Goal: Task Accomplishment & Management: Use online tool/utility

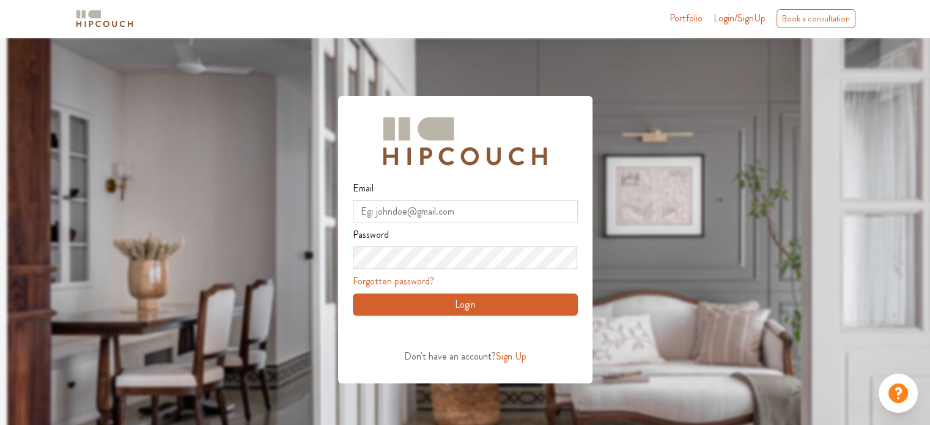
scroll to position [37, 0]
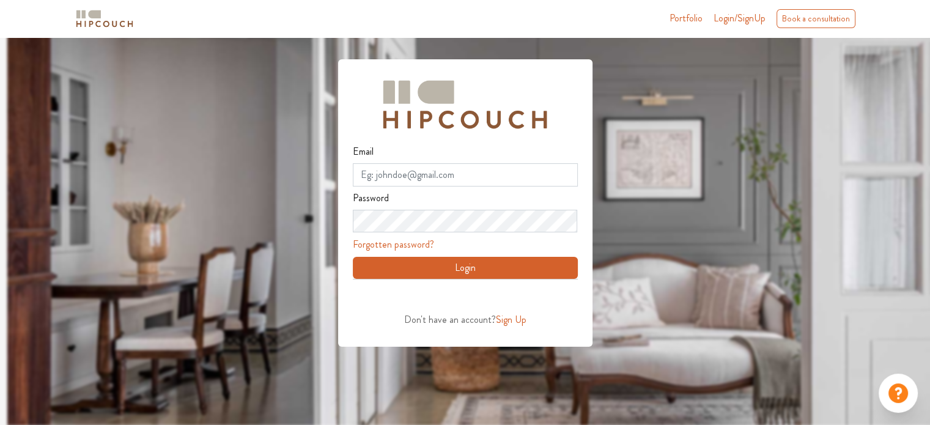
click at [736, 24] on span "Login/SignUp" at bounding box center [739, 18] width 52 height 14
click at [530, 168] on input "Email" at bounding box center [465, 174] width 225 height 23
type input "dnyanadak11@gmail.com"
click at [353, 257] on button "Login" at bounding box center [465, 268] width 225 height 22
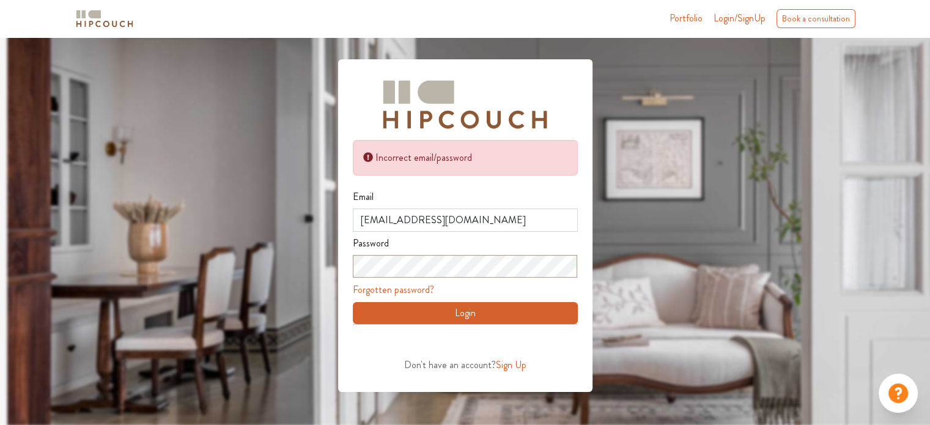
click at [322, 259] on div "Incorrect email/password Email dnyanadak11@gmail.com Password Forgotten passwor…" at bounding box center [465, 197] width 930 height 392
click at [423, 285] on link "Forgotten password?" at bounding box center [393, 289] width 81 height 14
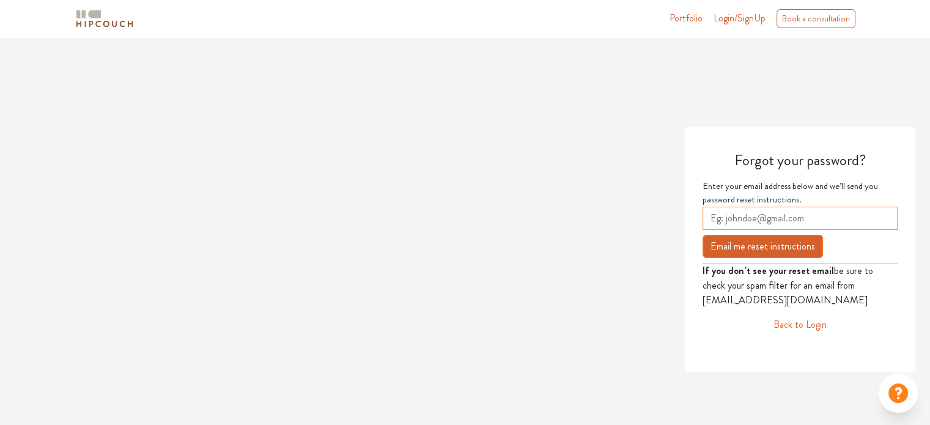
click at [821, 213] on input "email" at bounding box center [799, 218] width 195 height 23
type input "D"
type input "dnyanadak11@gmail.com"
click at [792, 256] on button "Email me reset instructions" at bounding box center [762, 246] width 120 height 23
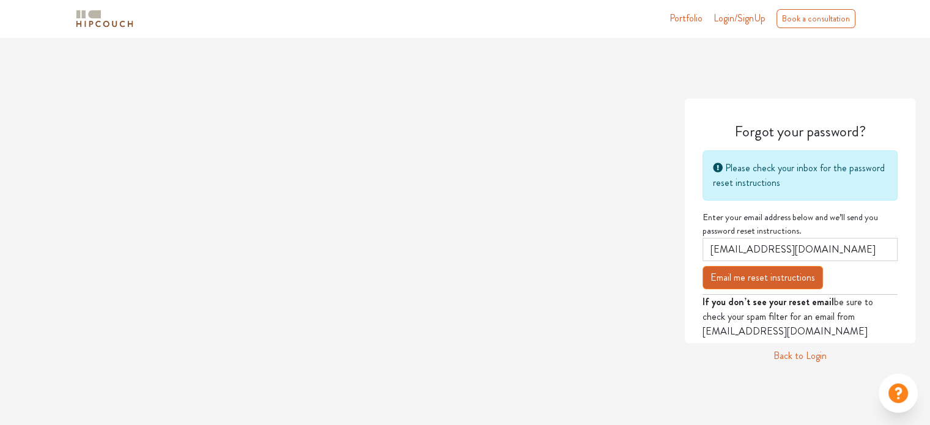
scroll to position [37, 0]
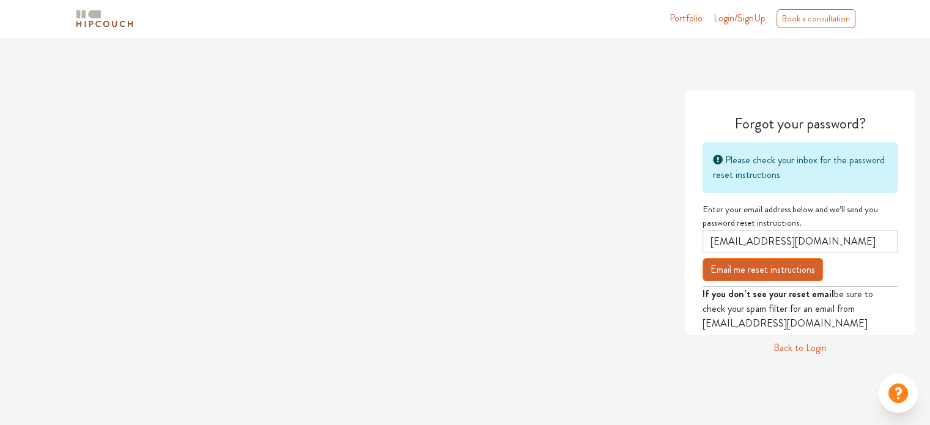
click at [794, 265] on button "Email me reset instructions" at bounding box center [762, 269] width 120 height 23
click at [796, 355] on main "Forgot your password? Please check your inbox for the password reset instructio…" at bounding box center [465, 213] width 930 height 425
click at [797, 347] on link "Back to Login" at bounding box center [799, 347] width 53 height 15
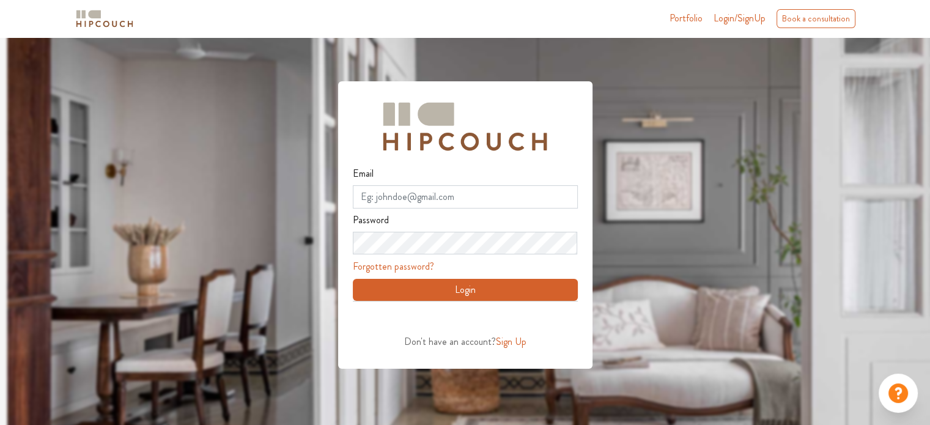
scroll to position [37, 0]
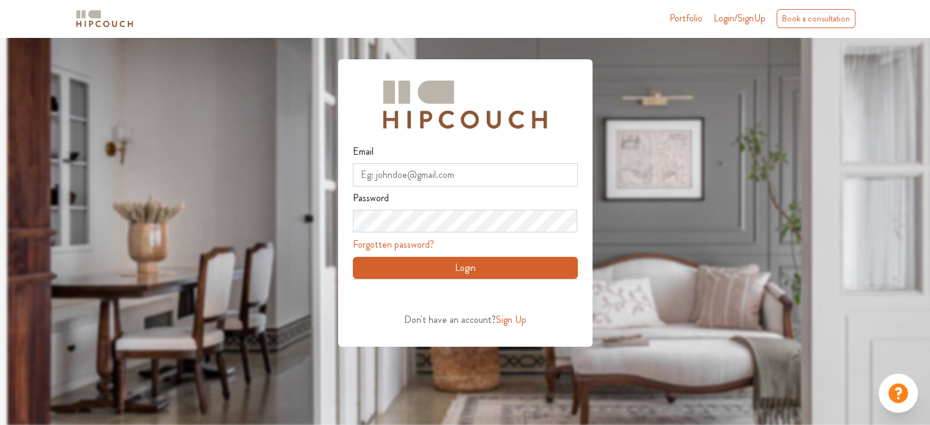
click at [515, 322] on span "Sign Up" at bounding box center [511, 319] width 31 height 14
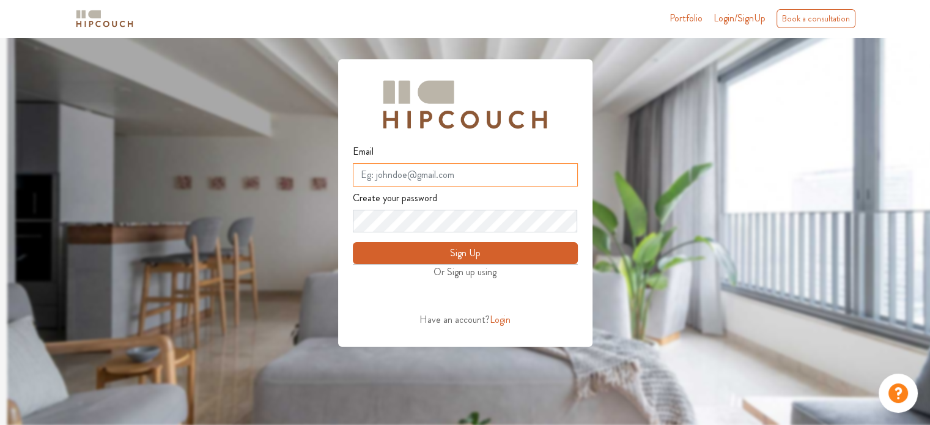
click at [440, 175] on input "Email" at bounding box center [465, 174] width 225 height 23
type input "dnyanadak11@gmail.com"
click at [425, 253] on button "Sign Up" at bounding box center [465, 253] width 225 height 22
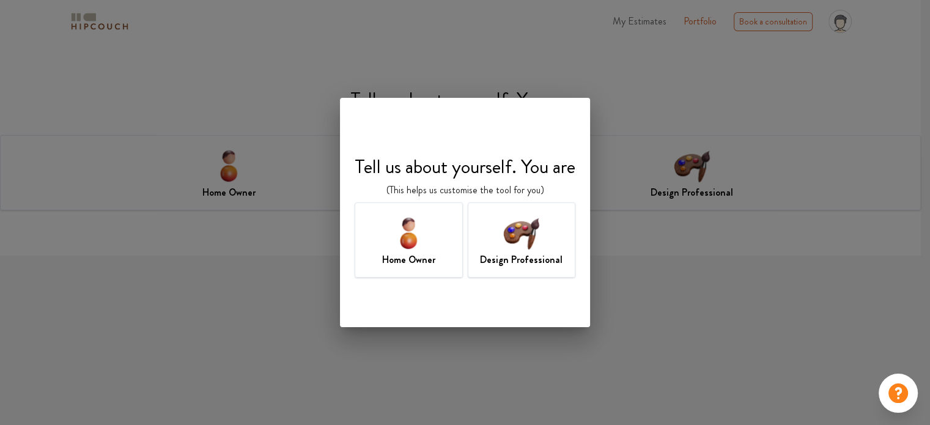
click at [548, 249] on div "Design Professional" at bounding box center [522, 239] width 108 height 75
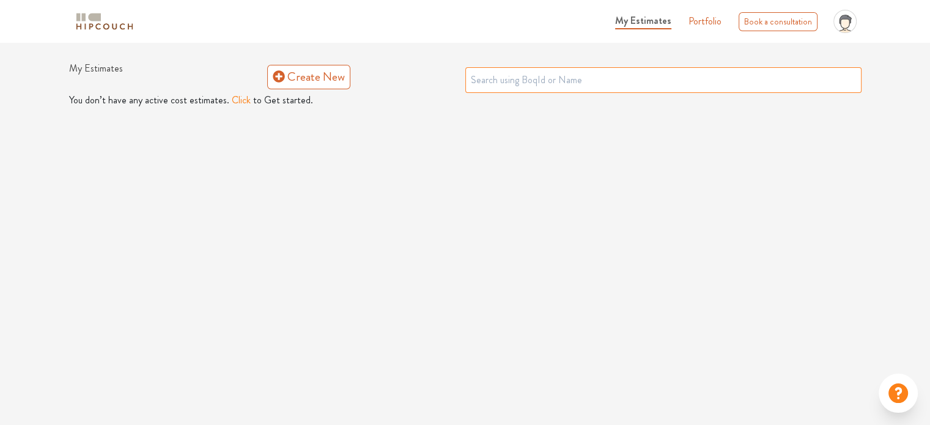
click at [579, 73] on input "text" at bounding box center [663, 80] width 396 height 26
click at [394, 210] on div "My Estimates Portfolio Book a consultation profile pic Upload Boq Logout My Est…" at bounding box center [465, 212] width 930 height 425
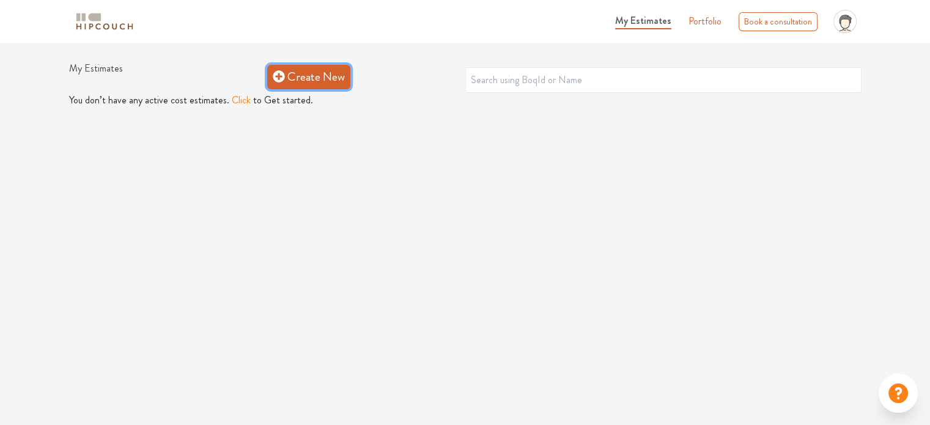
click at [326, 78] on link "Create New" at bounding box center [308, 77] width 83 height 24
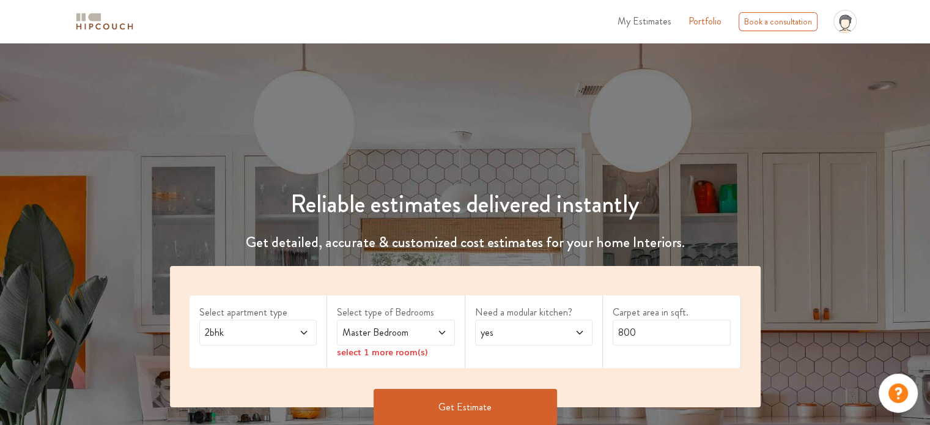
scroll to position [122, 0]
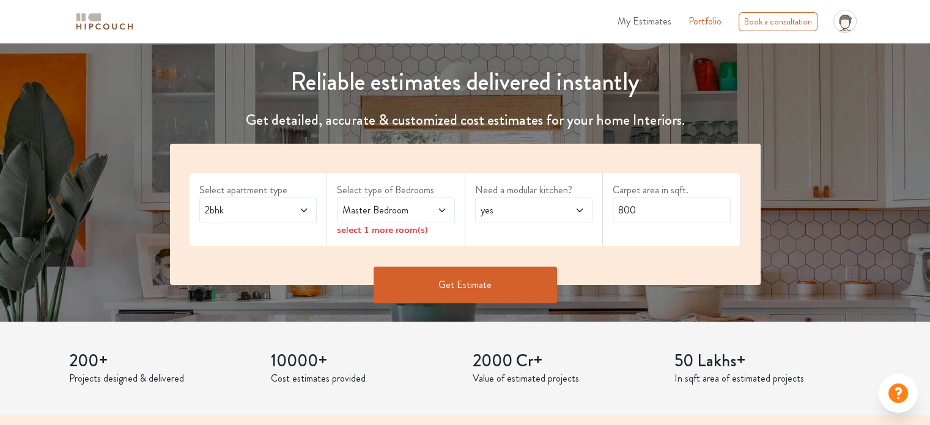
click at [281, 203] on span "2bhk" at bounding box center [242, 210] width 80 height 15
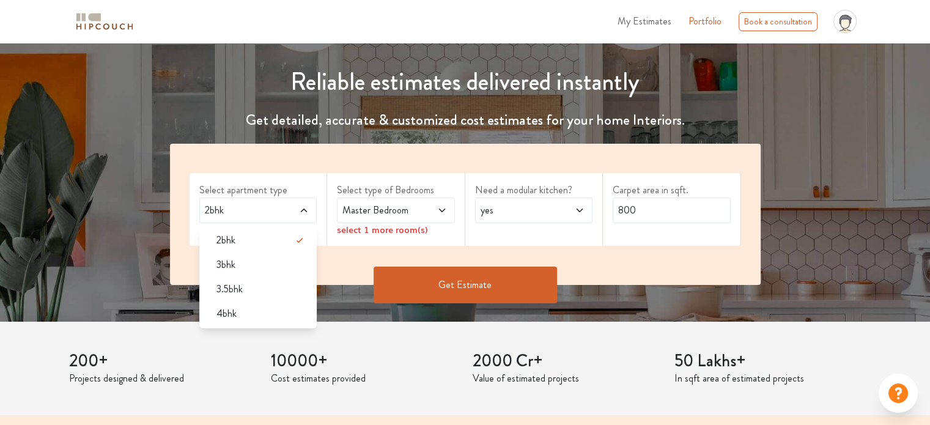
click at [377, 215] on span "Master Bedroom" at bounding box center [380, 210] width 80 height 15
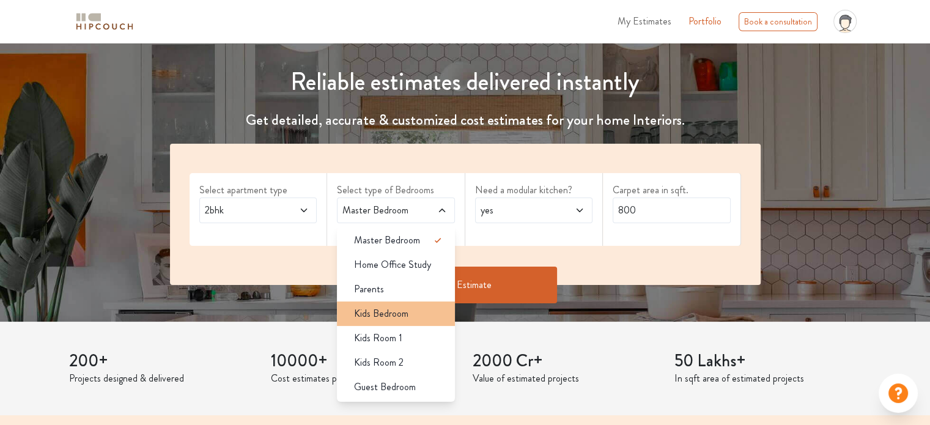
click at [399, 317] on span "Kids Bedroom" at bounding box center [381, 313] width 54 height 15
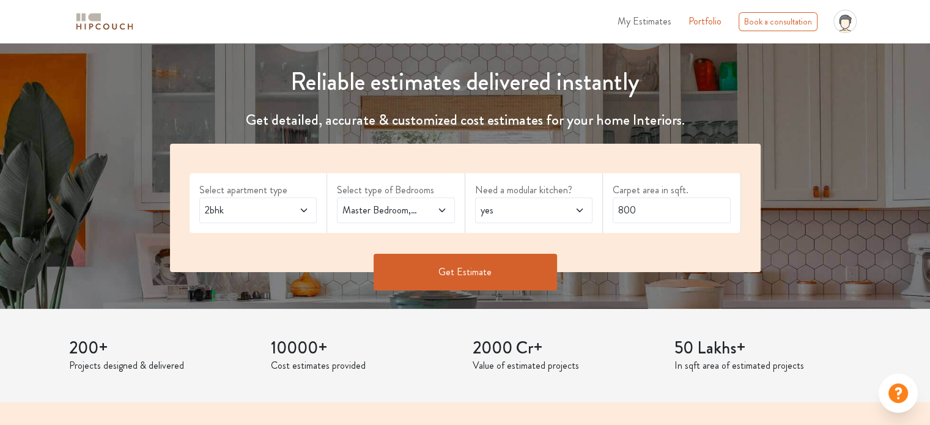
click at [533, 214] on span "yes" at bounding box center [518, 210] width 80 height 15
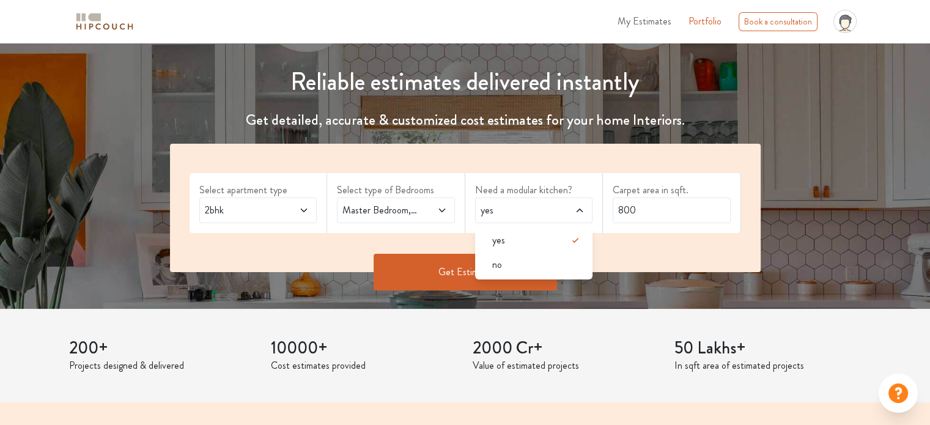
click at [533, 214] on span "yes" at bounding box center [518, 210] width 80 height 15
click at [662, 212] on input "800" at bounding box center [672, 210] width 118 height 26
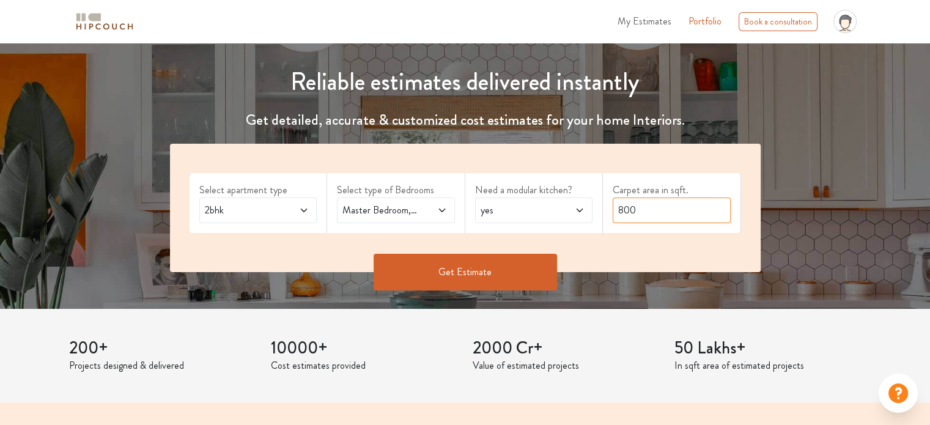
drag, startPoint x: 655, startPoint y: 212, endPoint x: 619, endPoint y: 216, distance: 35.6
click at [619, 216] on input "800" at bounding box center [672, 210] width 118 height 26
type input "758"
click at [472, 271] on button "Get Estimate" at bounding box center [464, 272] width 183 height 37
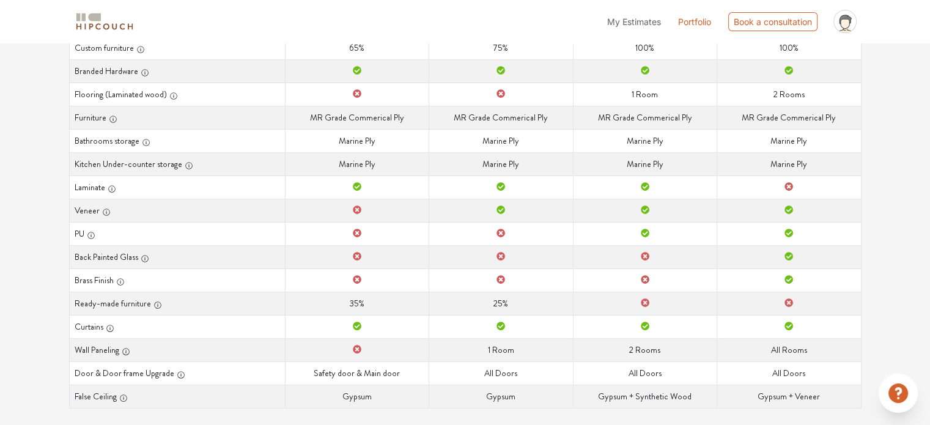
scroll to position [286, 0]
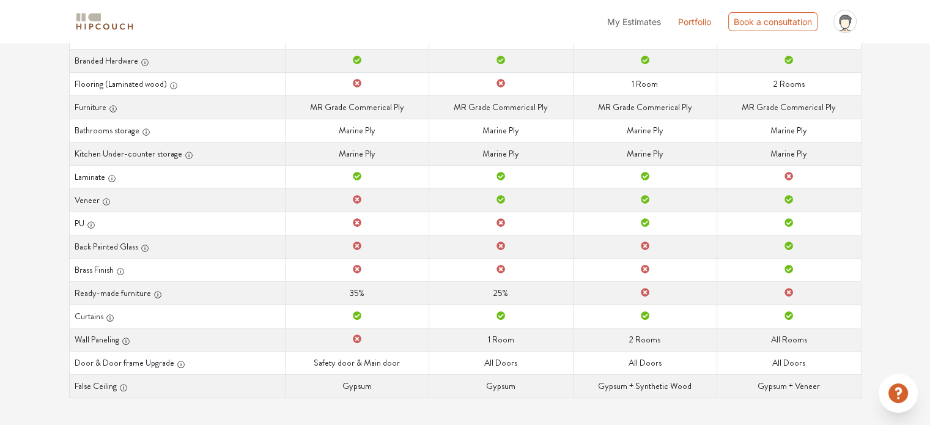
click at [358, 340] on icon at bounding box center [357, 338] width 9 height 9
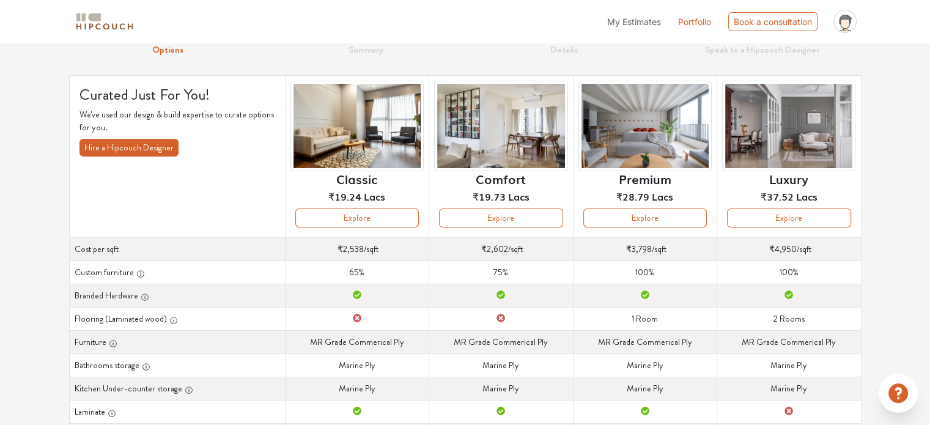
scroll to position [0, 0]
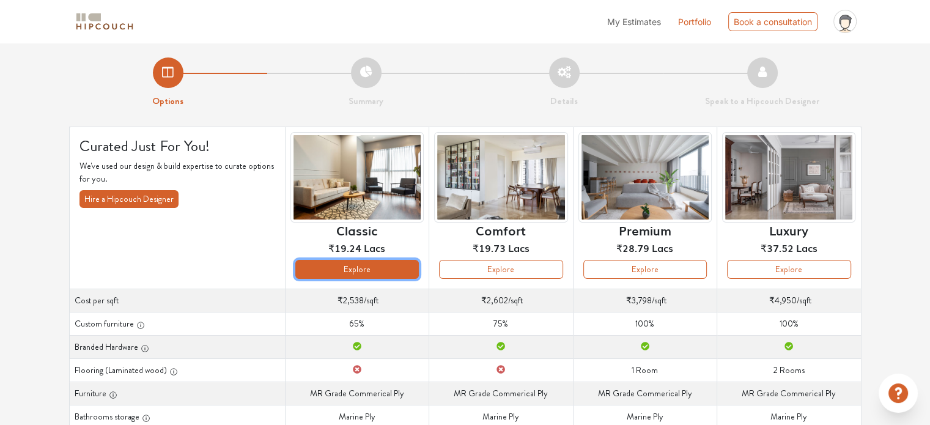
click at [359, 269] on button "Explore" at bounding box center [356, 269] width 123 height 19
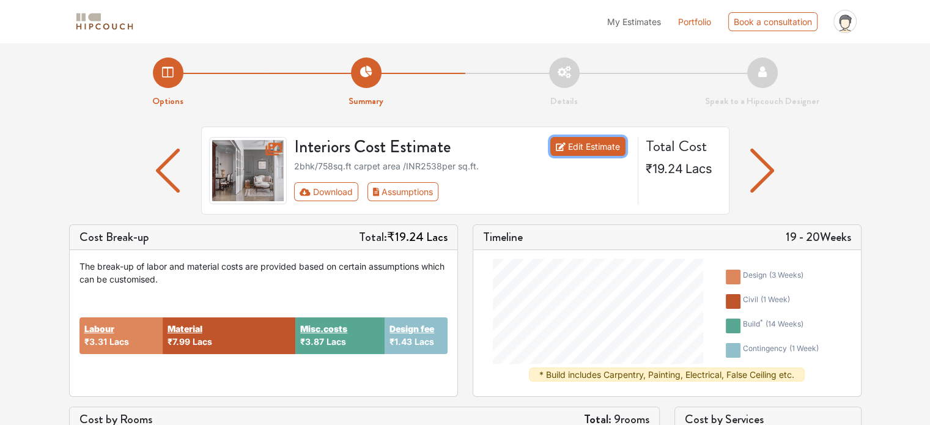
click at [553, 149] on link "Edit Estimate" at bounding box center [587, 146] width 75 height 19
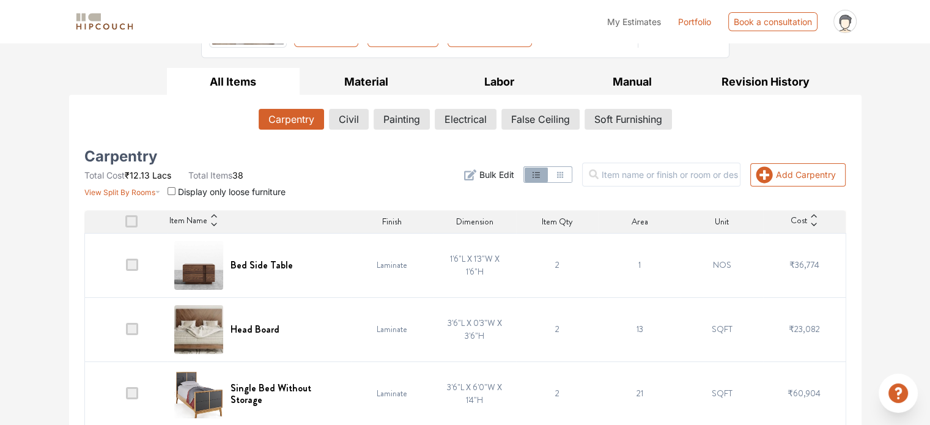
scroll to position [279, 0]
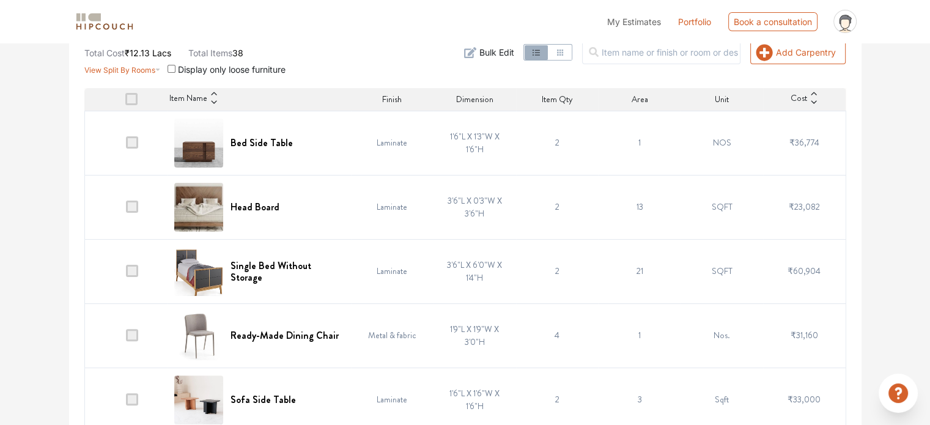
click at [133, 139] on span at bounding box center [132, 142] width 12 height 12
click at [126, 145] on input "checkbox" at bounding box center [126, 145] width 0 height 0
click at [822, 51] on span "Delete" at bounding box center [824, 52] width 23 height 12
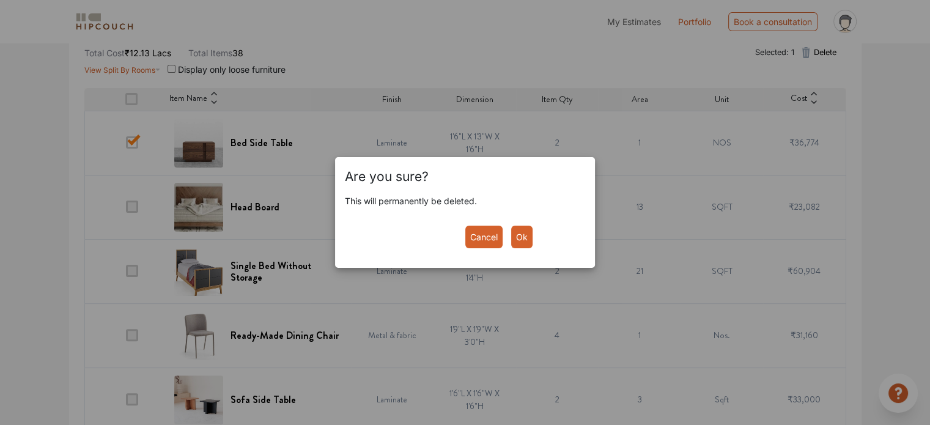
click at [525, 237] on button "Ok" at bounding box center [521, 237] width 21 height 23
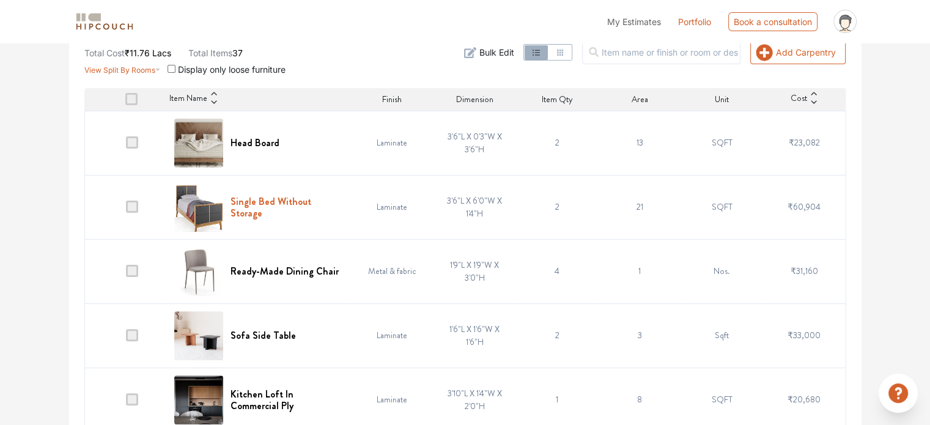
scroll to position [340, 0]
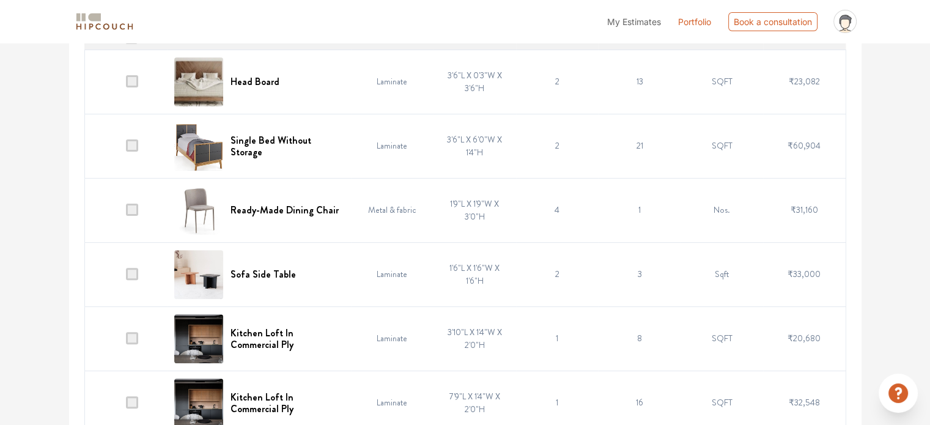
click at [134, 141] on span at bounding box center [132, 145] width 12 height 12
click at [126, 149] on input "checkbox" at bounding box center [126, 149] width 0 height 0
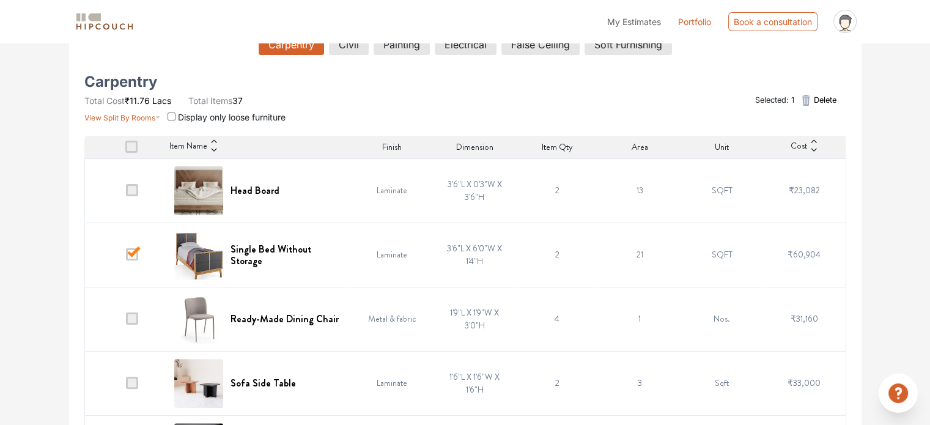
scroll to position [218, 0]
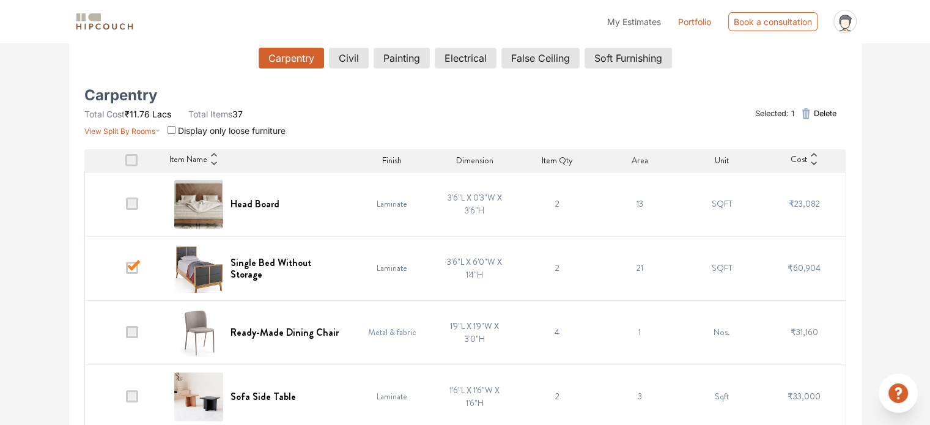
click at [814, 119] on button "Delete" at bounding box center [816, 113] width 47 height 24
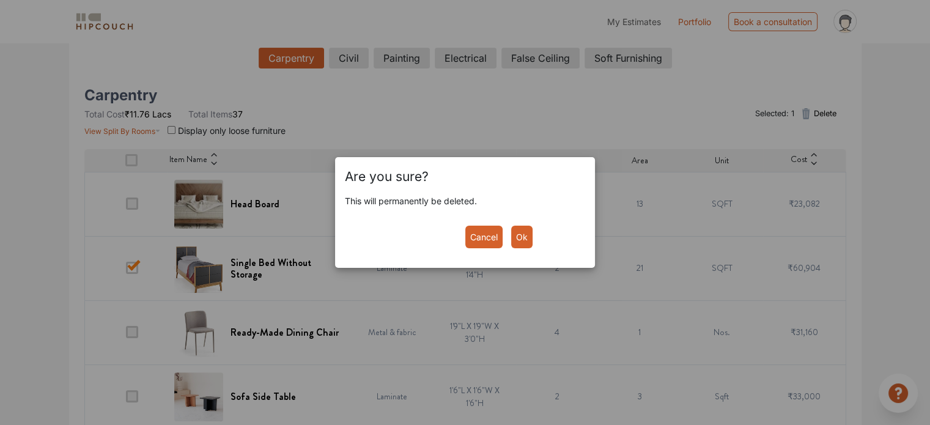
click at [516, 239] on button "Ok" at bounding box center [521, 237] width 21 height 23
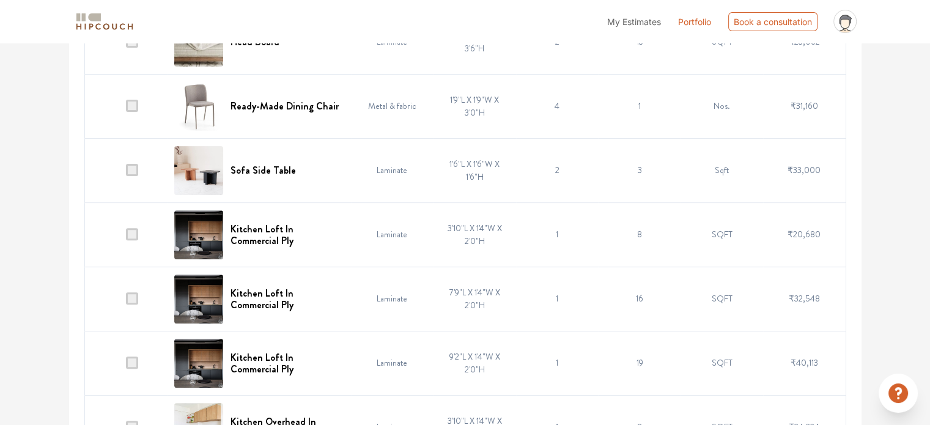
scroll to position [401, 0]
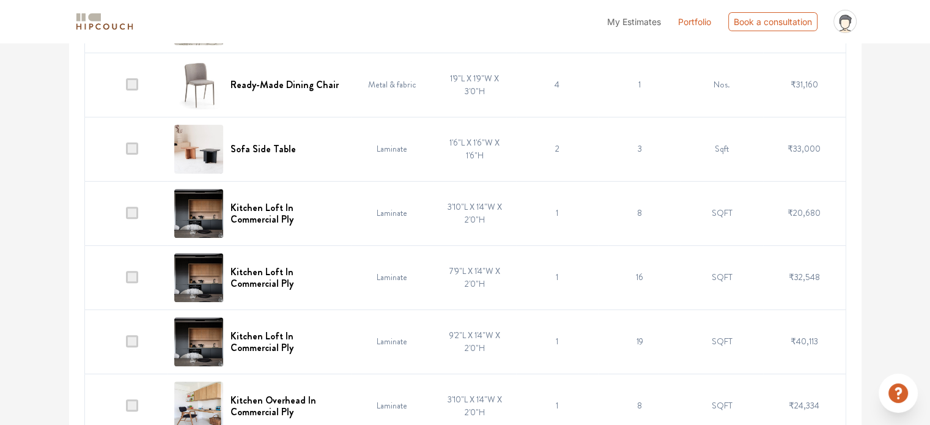
click at [130, 149] on span at bounding box center [132, 148] width 12 height 12
click at [126, 152] on input "checkbox" at bounding box center [126, 152] width 0 height 0
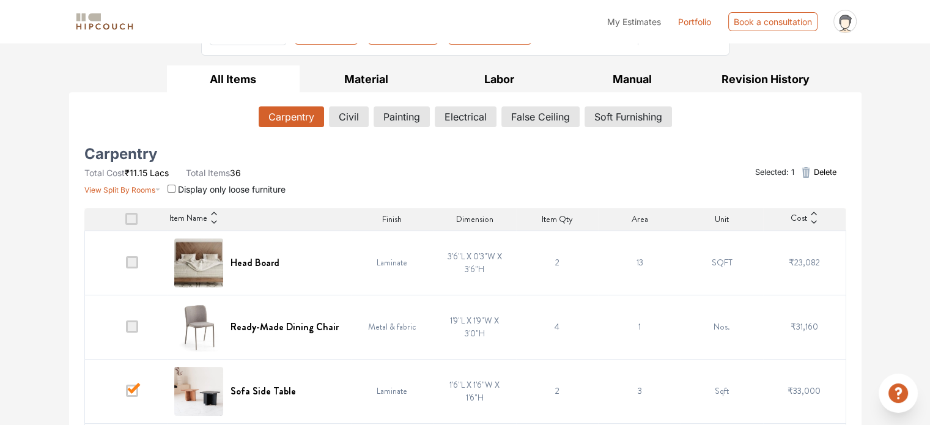
scroll to position [156, 0]
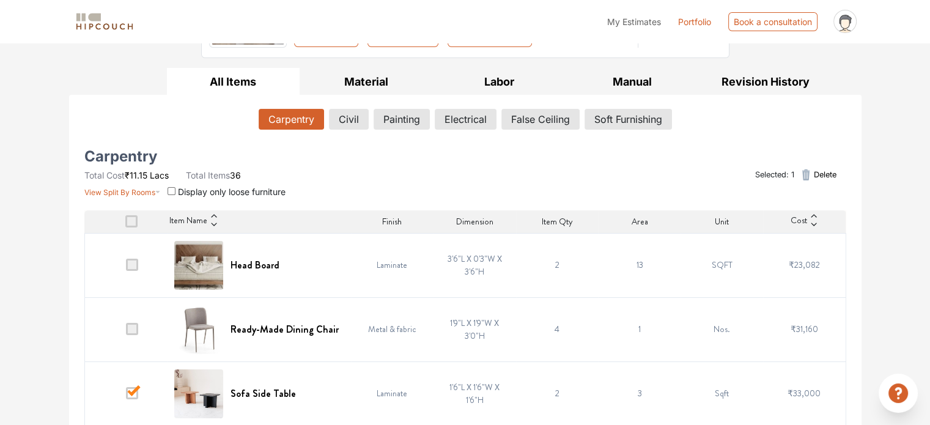
click at [810, 172] on icon "button" at bounding box center [805, 174] width 15 height 15
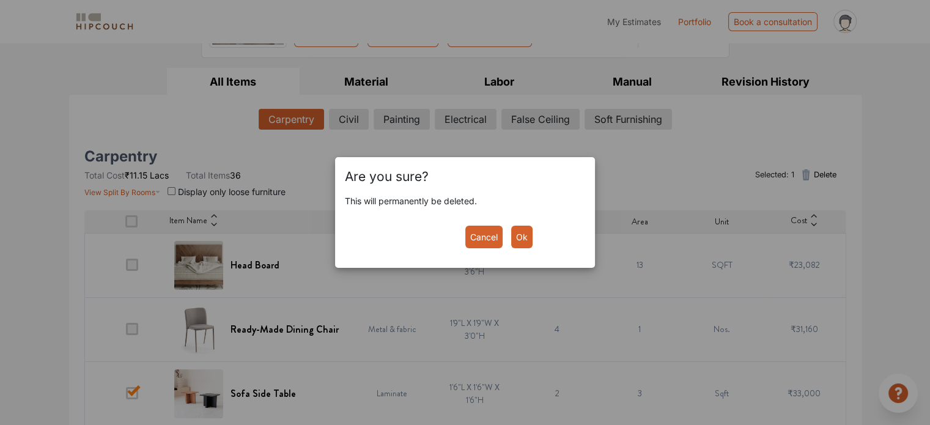
click at [529, 244] on button "Ok" at bounding box center [521, 237] width 21 height 23
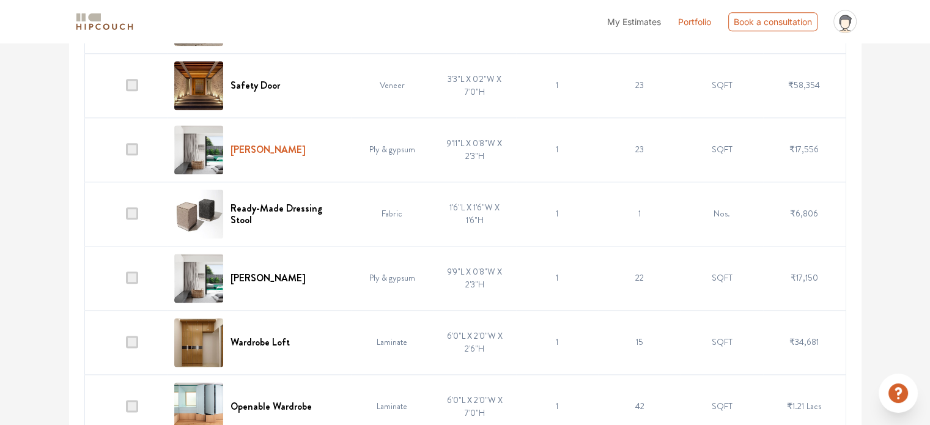
scroll to position [1440, 0]
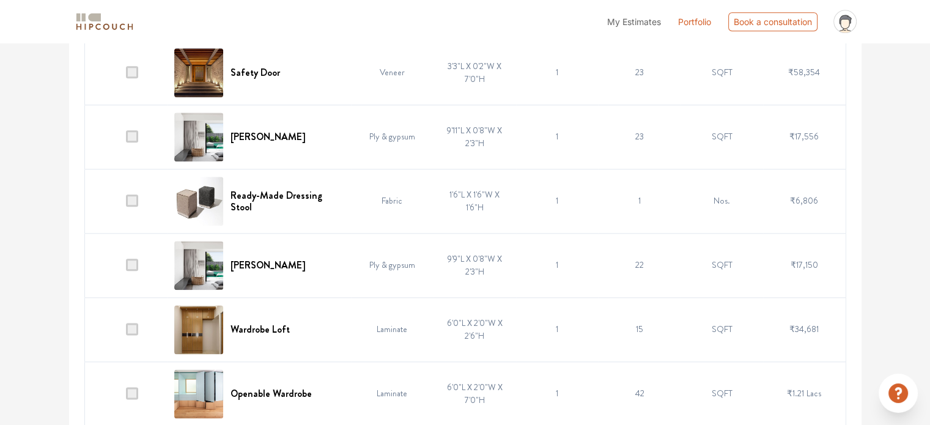
click at [134, 199] on span at bounding box center [132, 200] width 12 height 12
click at [126, 204] on input "checkbox" at bounding box center [126, 204] width 0 height 0
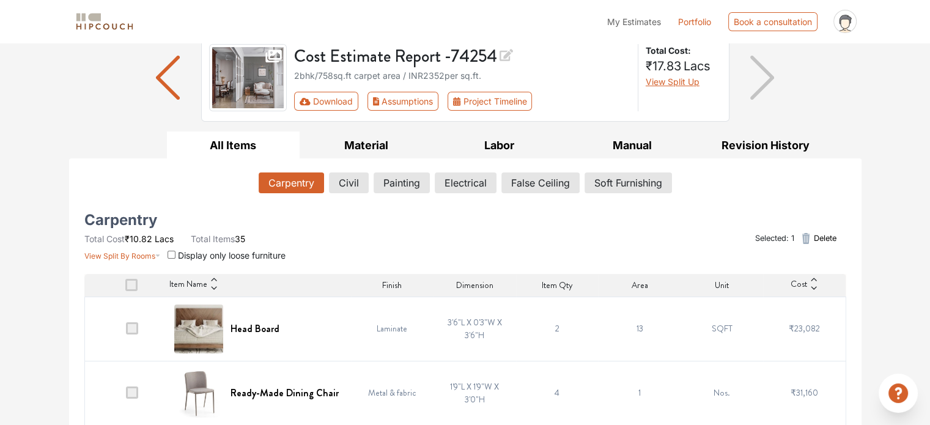
scroll to position [0, 0]
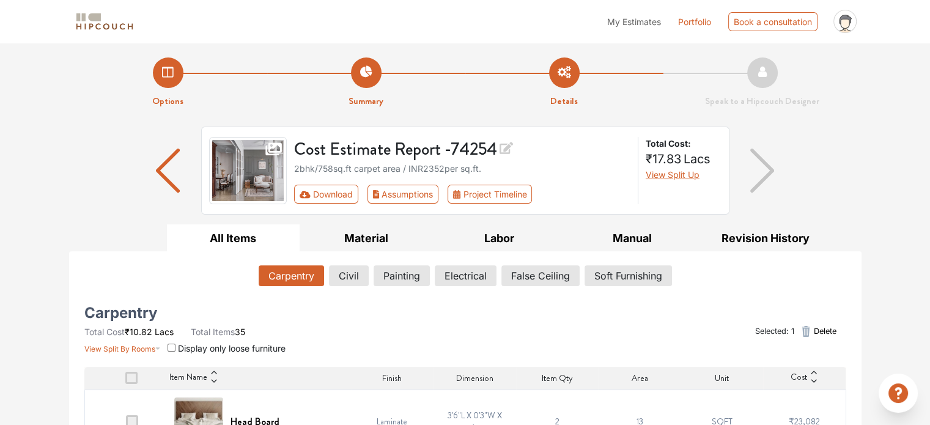
click at [814, 336] on span "Delete" at bounding box center [824, 331] width 23 height 12
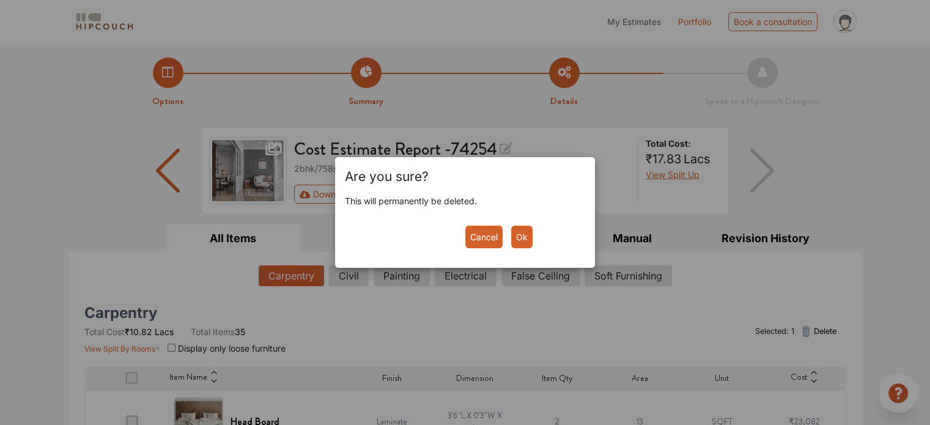
click at [528, 239] on button "Ok" at bounding box center [521, 237] width 21 height 23
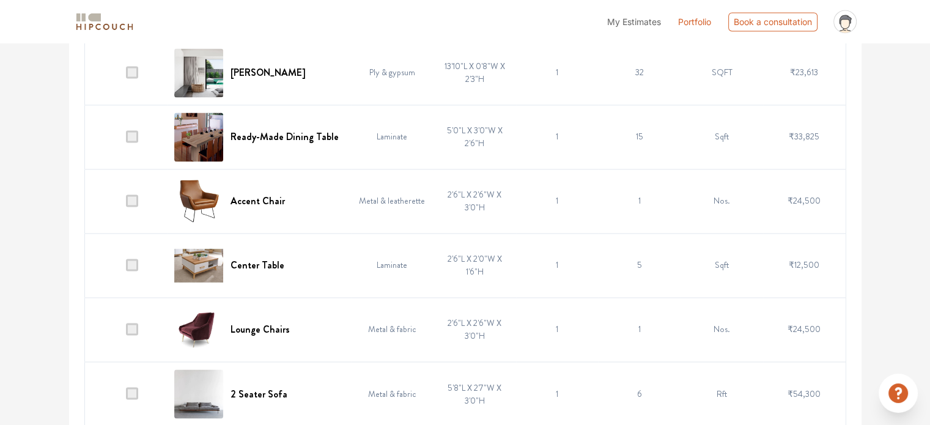
scroll to position [1956, 0]
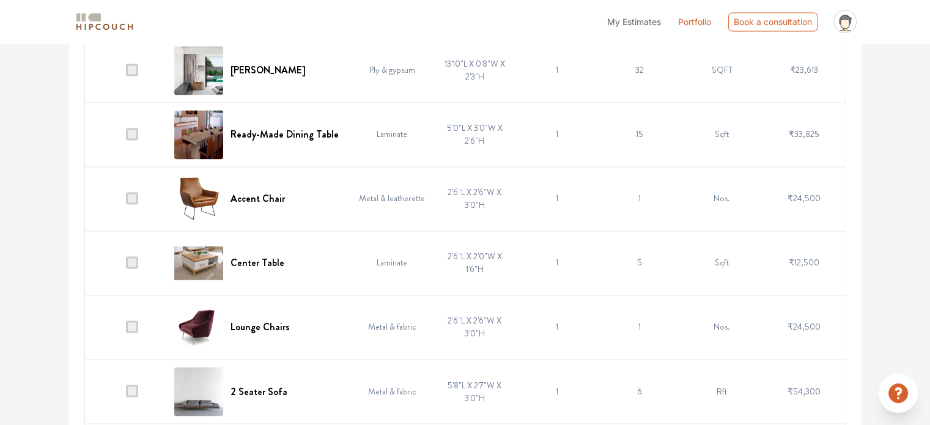
click at [130, 197] on span at bounding box center [132, 198] width 12 height 12
click at [126, 201] on input "checkbox" at bounding box center [126, 201] width 0 height 0
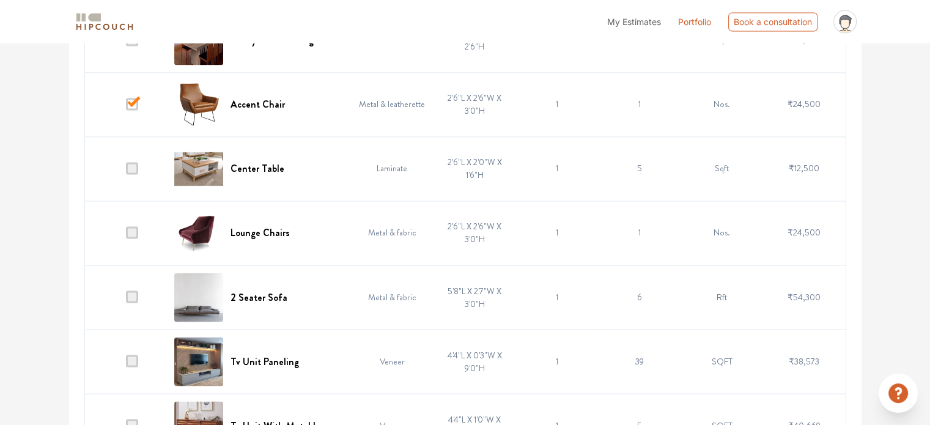
scroll to position [2078, 0]
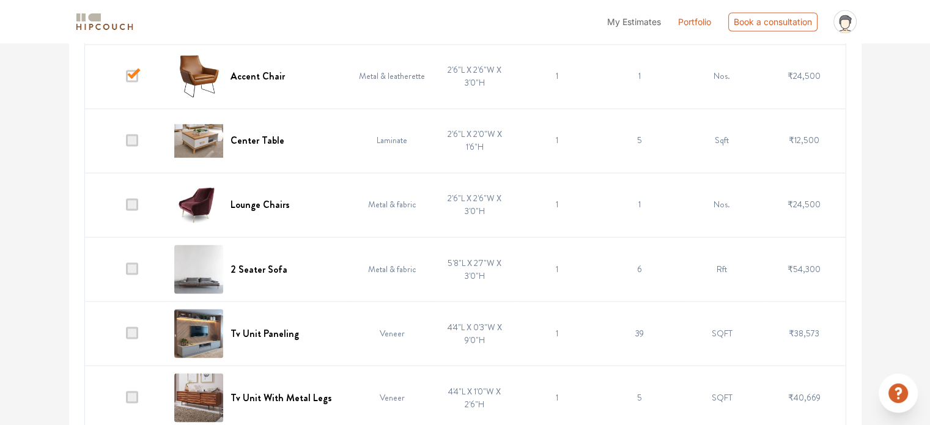
click at [136, 200] on span at bounding box center [132, 204] width 12 height 12
click at [126, 207] on input "checkbox" at bounding box center [126, 207] width 0 height 0
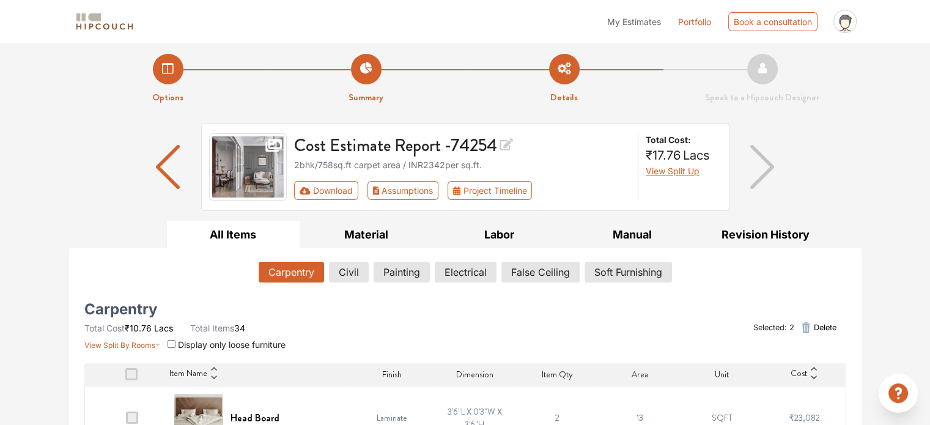
scroll to position [0, 0]
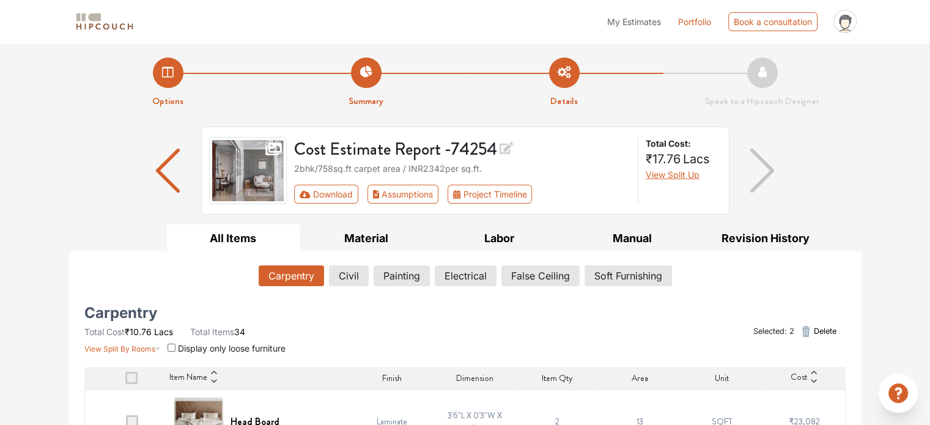
click at [826, 329] on span "Delete" at bounding box center [824, 331] width 23 height 12
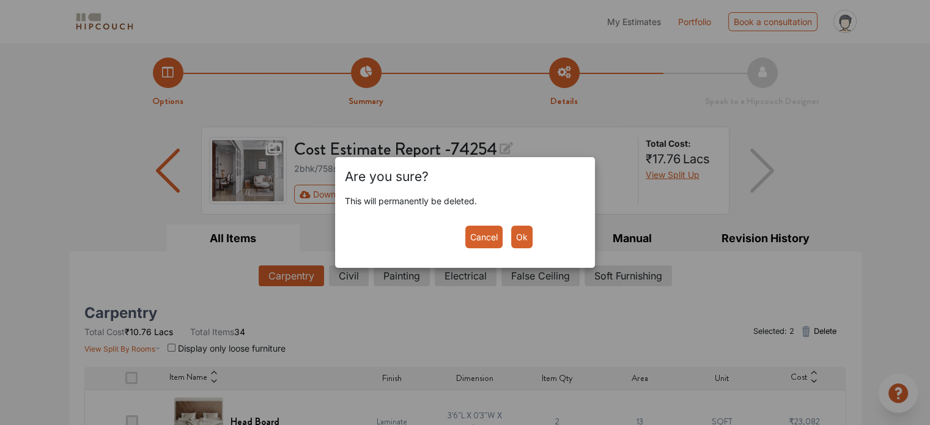
click at [526, 240] on button "Ok" at bounding box center [521, 237] width 21 height 23
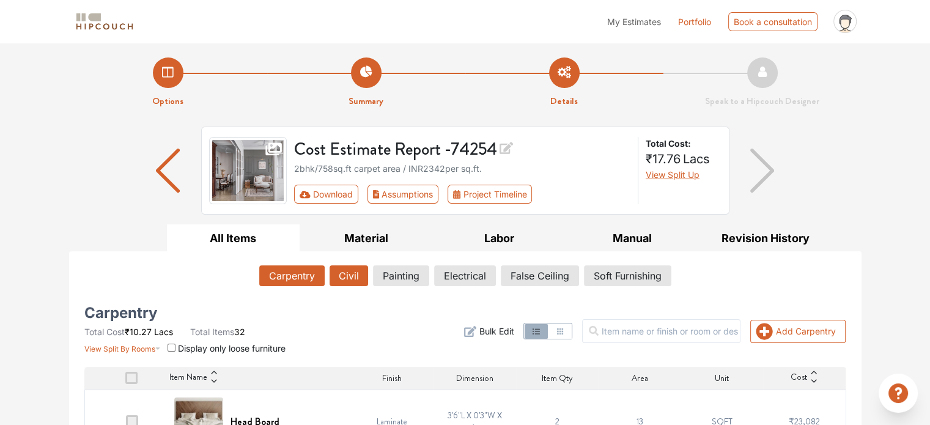
click at [360, 279] on button "Civil" at bounding box center [348, 275] width 39 height 21
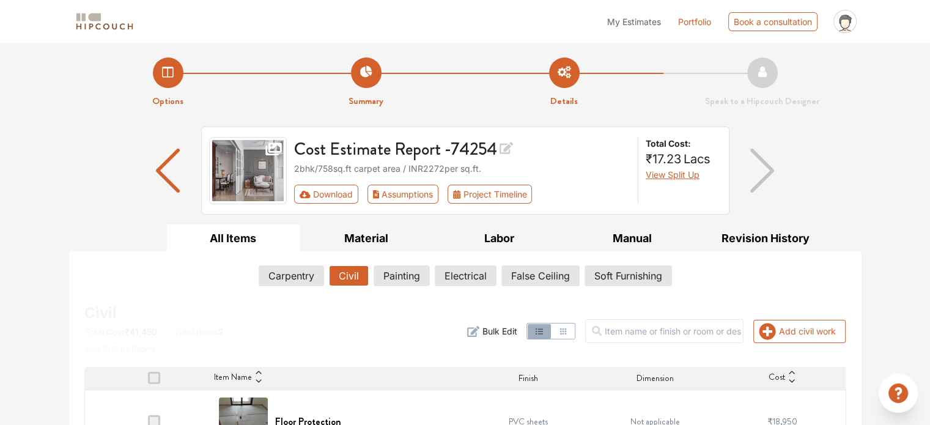
scroll to position [101, 0]
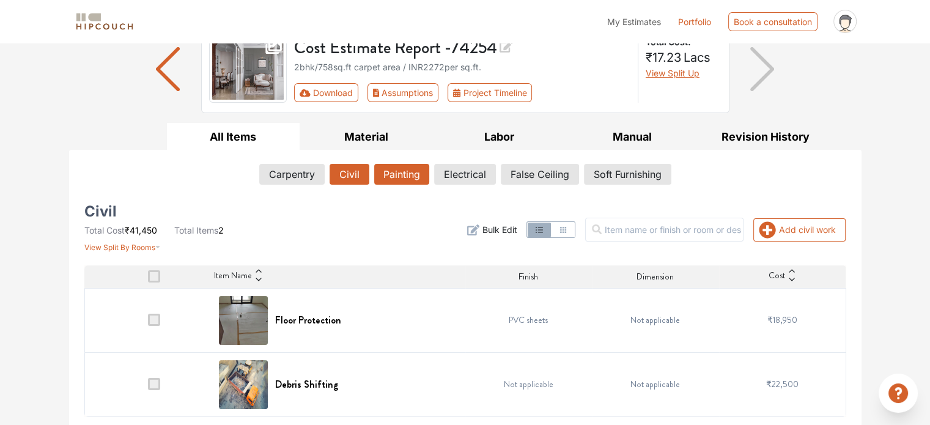
click at [397, 169] on button "Painting" at bounding box center [401, 174] width 55 height 21
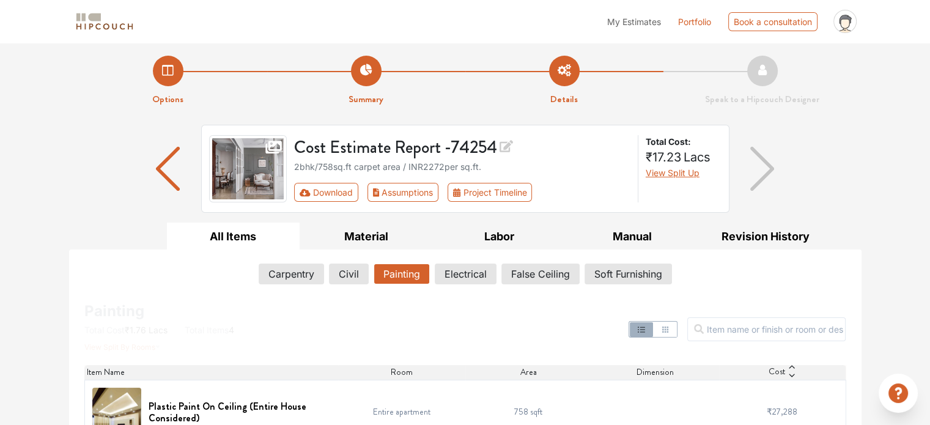
scroll to position [0, 0]
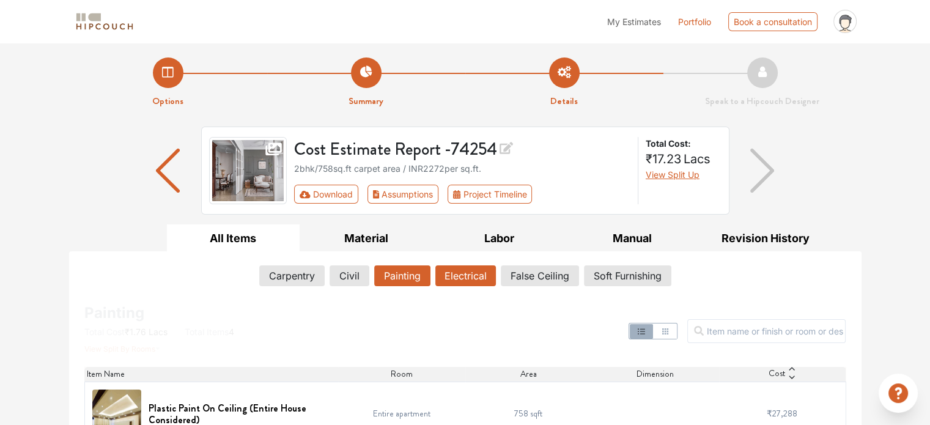
click at [472, 278] on button "Electrical" at bounding box center [465, 275] width 61 height 21
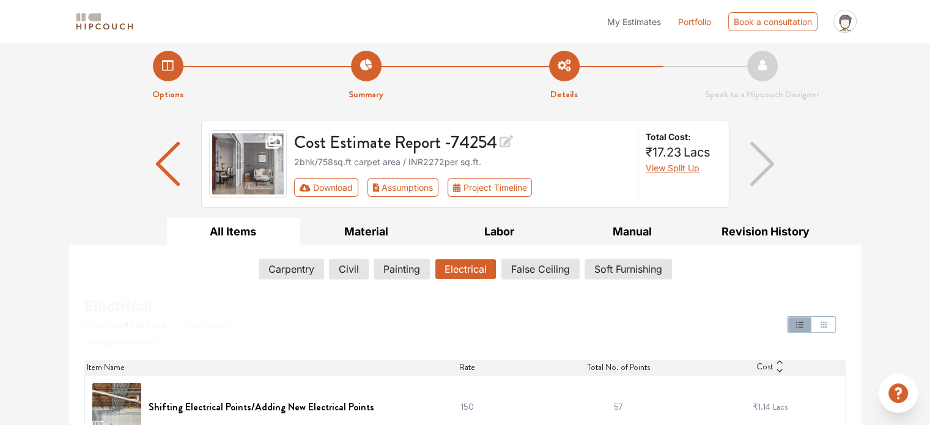
scroll to position [29, 0]
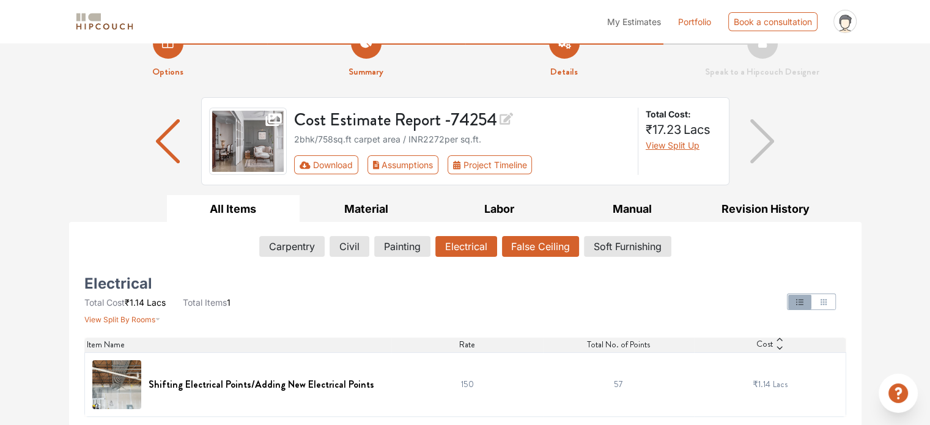
click at [540, 246] on button "False Ceiling" at bounding box center [540, 246] width 77 height 21
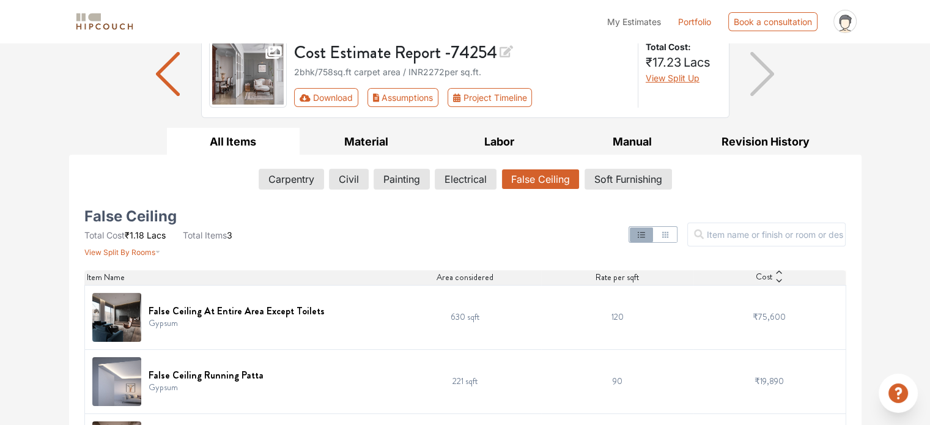
scroll to position [158, 0]
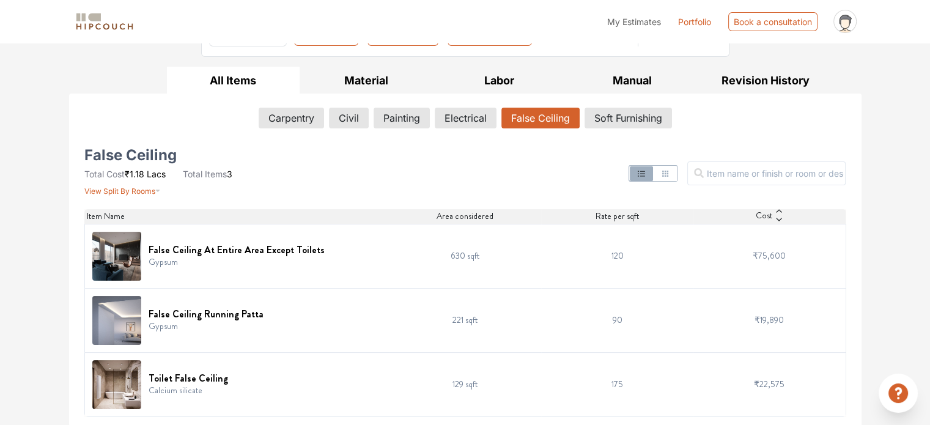
click at [472, 321] on td "221 sqft" at bounding box center [465, 320] width 152 height 64
click at [546, 319] on td "90" at bounding box center [617, 320] width 152 height 64
click at [782, 217] on icon at bounding box center [778, 219] width 9 height 9
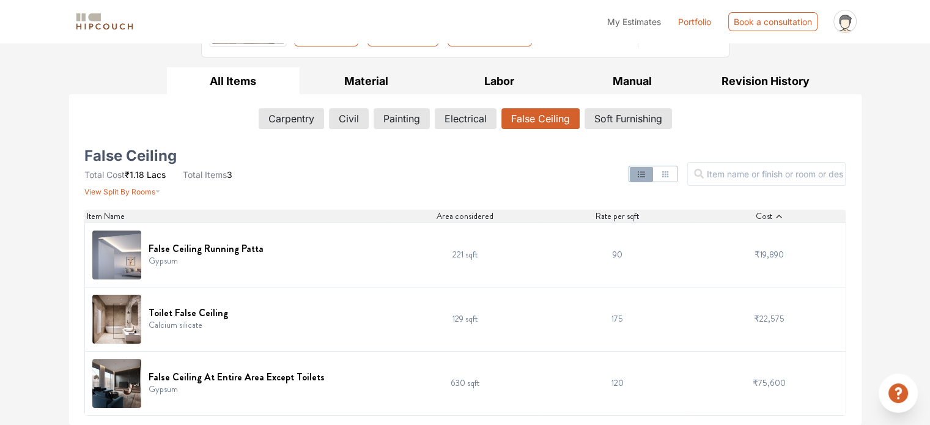
scroll to position [156, 0]
click at [778, 218] on icon at bounding box center [778, 217] width 9 height 9
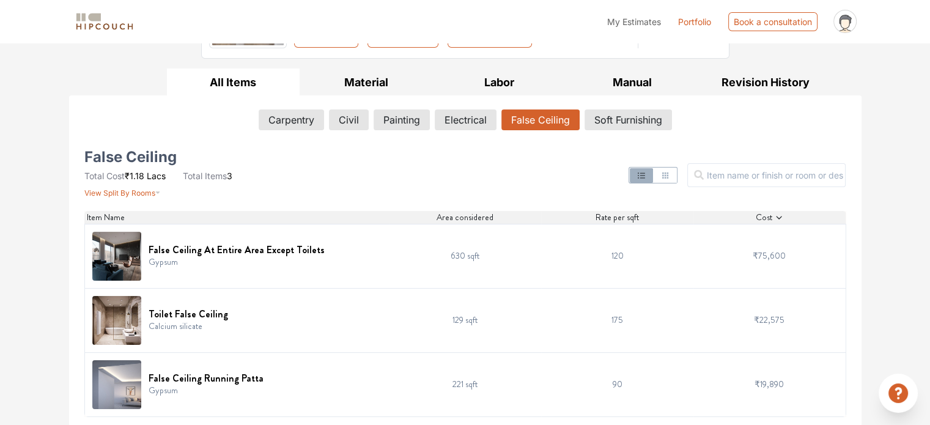
click at [778, 218] on icon at bounding box center [779, 217] width 6 height 3
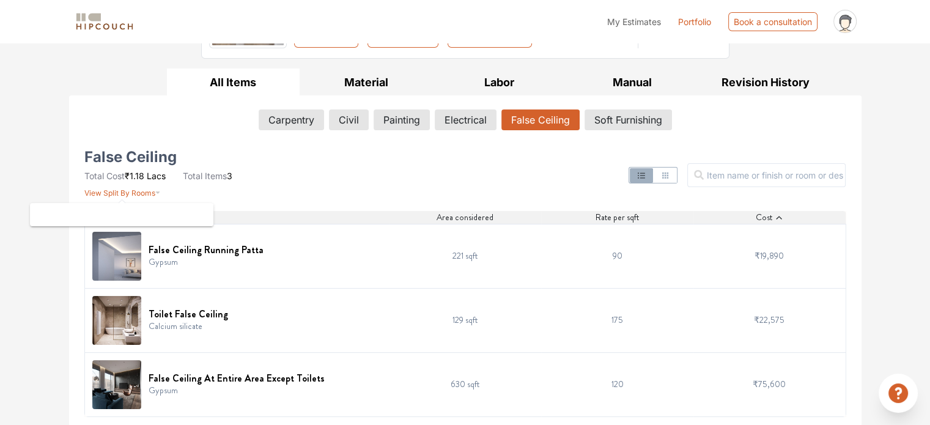
click at [144, 192] on span "View Split By Rooms" at bounding box center [119, 192] width 71 height 9
click at [159, 193] on icon "button" at bounding box center [158, 189] width 6 height 15
click at [142, 192] on span "View Split By Rooms" at bounding box center [119, 192] width 71 height 9
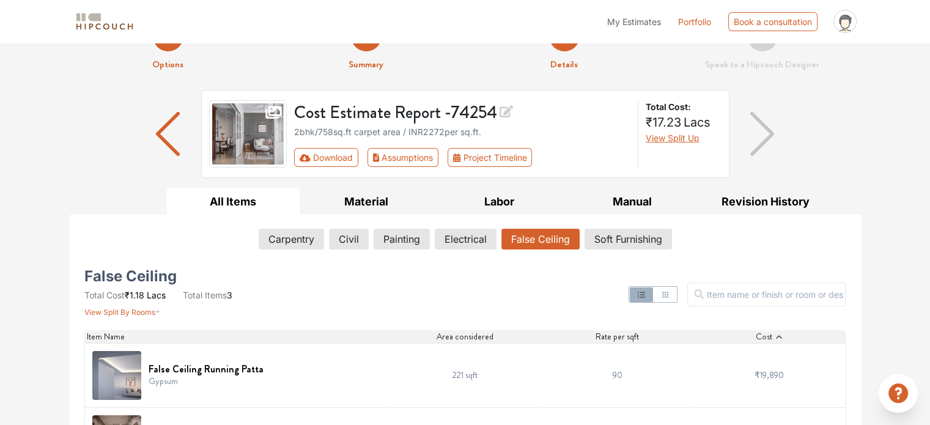
scroll to position [34, 0]
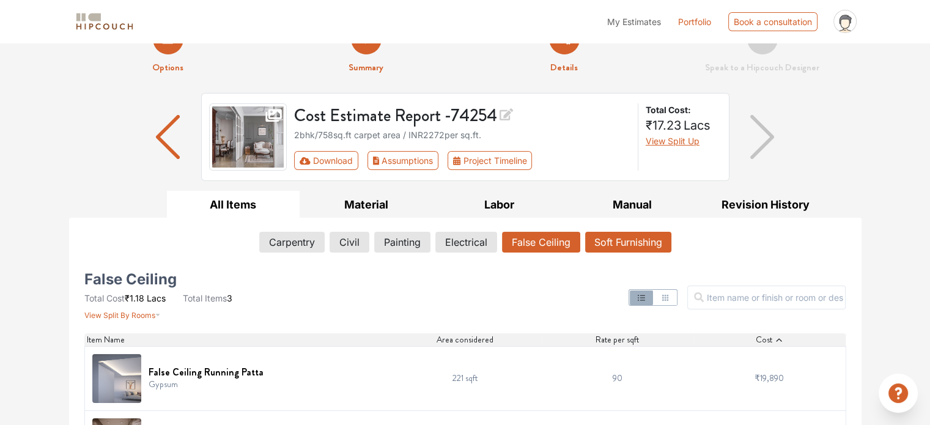
click at [628, 246] on button "Soft Furnishing" at bounding box center [628, 242] width 86 height 21
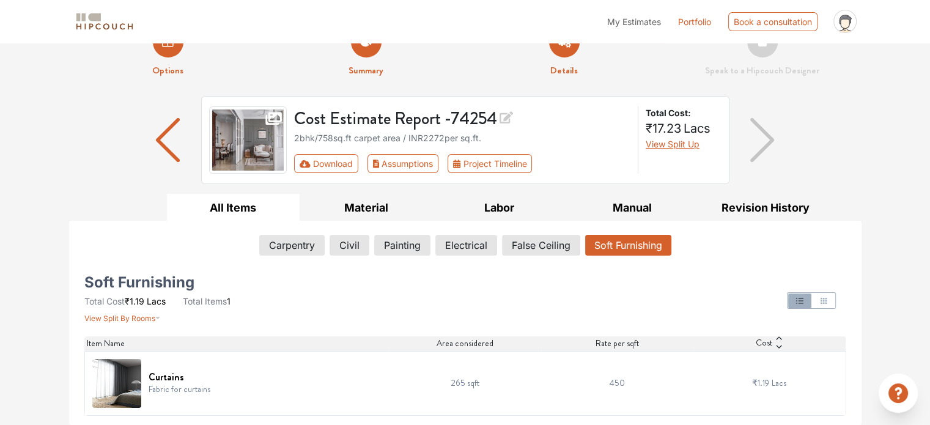
scroll to position [29, 0]
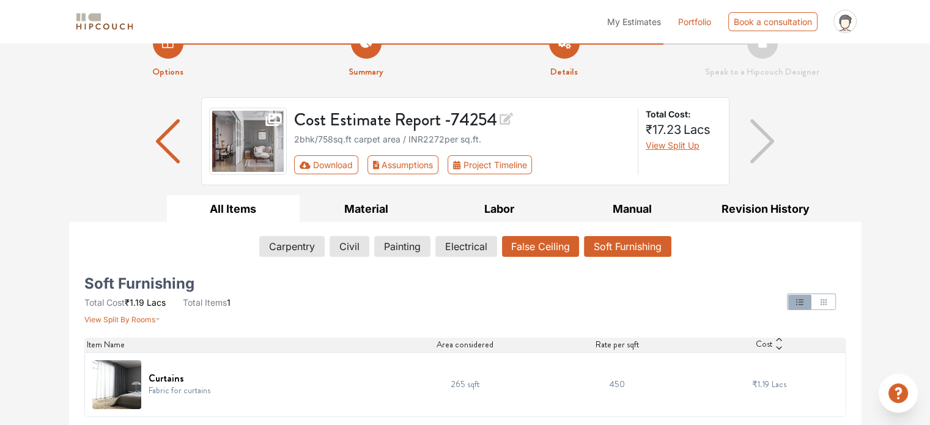
click at [542, 254] on button "False Ceiling" at bounding box center [540, 246] width 77 height 21
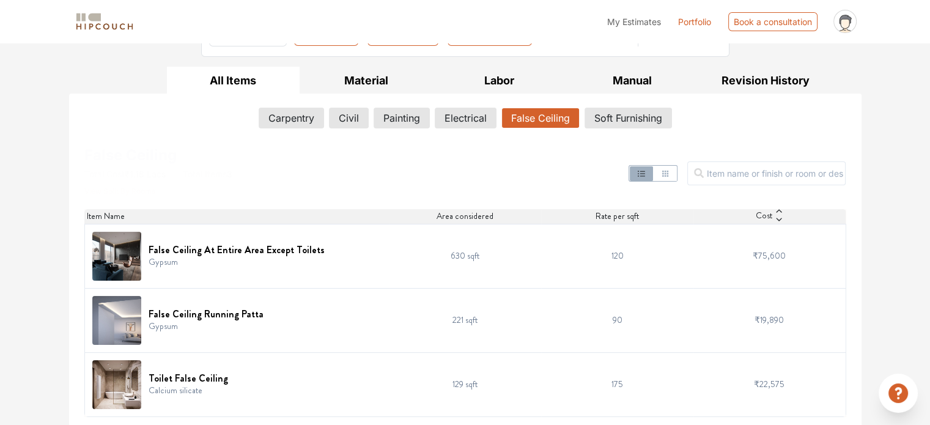
scroll to position [0, 0]
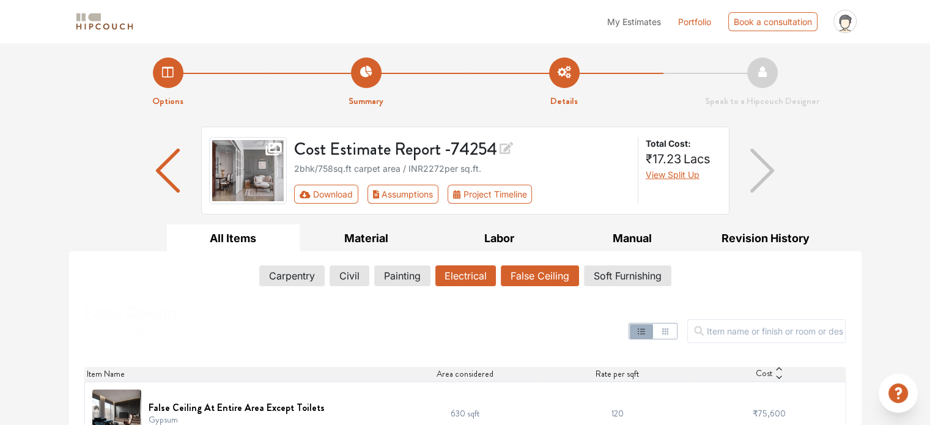
click at [489, 279] on button "Electrical" at bounding box center [465, 275] width 61 height 21
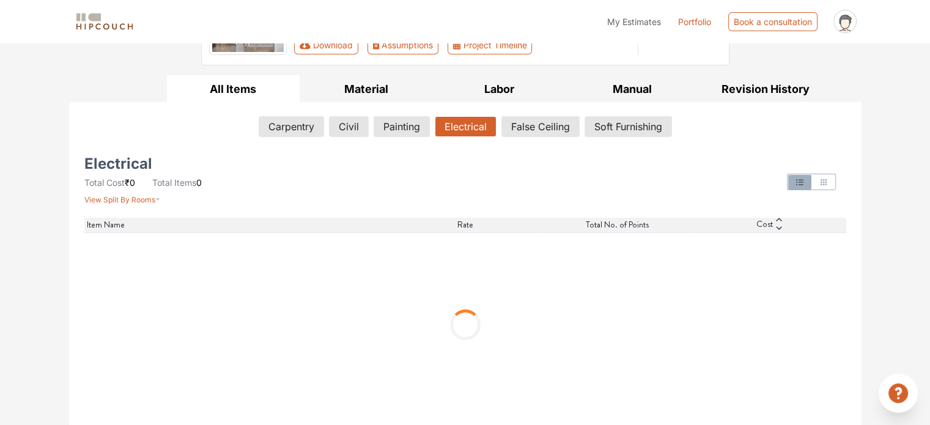
scroll to position [29, 0]
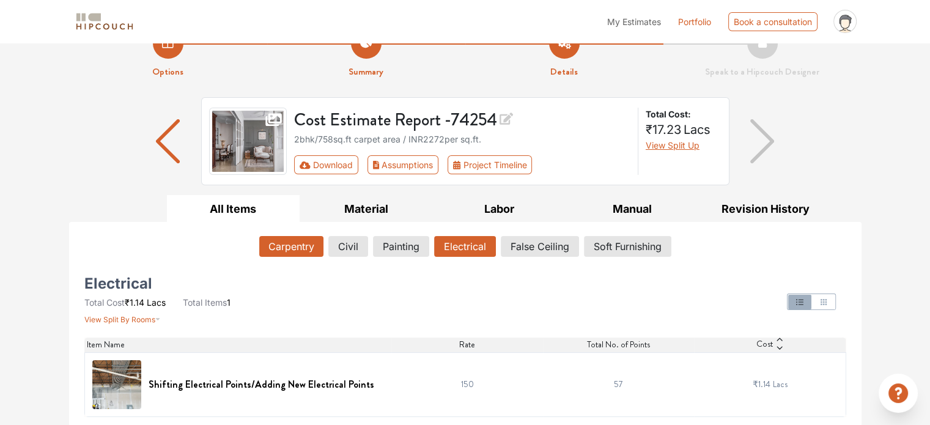
click at [319, 245] on button "Carpentry" at bounding box center [291, 246] width 64 height 21
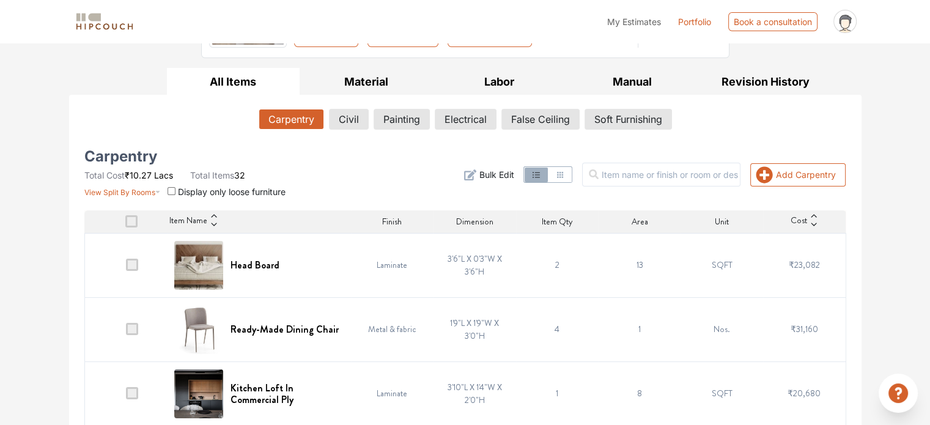
scroll to position [0, 0]
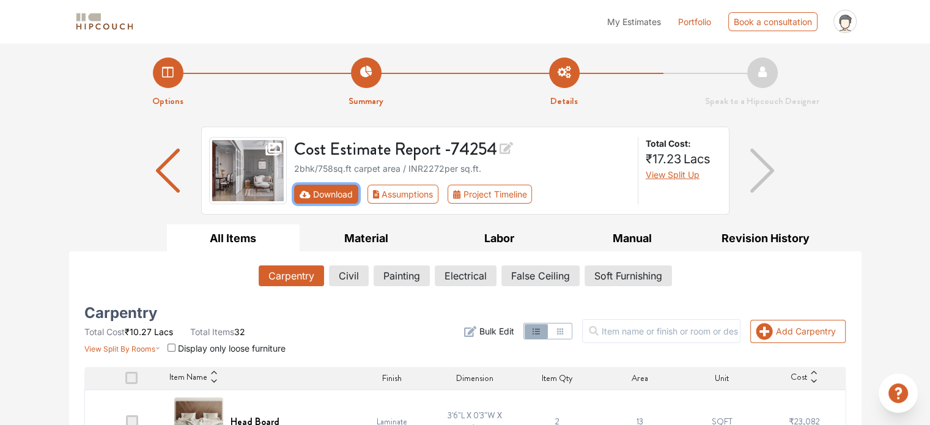
click at [330, 193] on button "Download" at bounding box center [326, 194] width 64 height 19
click at [318, 195] on button "Download" at bounding box center [326, 194] width 64 height 19
click at [344, 193] on button "Download" at bounding box center [326, 194] width 64 height 19
drag, startPoint x: 344, startPoint y: 193, endPoint x: 326, endPoint y: 200, distance: 19.0
click at [326, 200] on button "Download" at bounding box center [326, 194] width 64 height 19
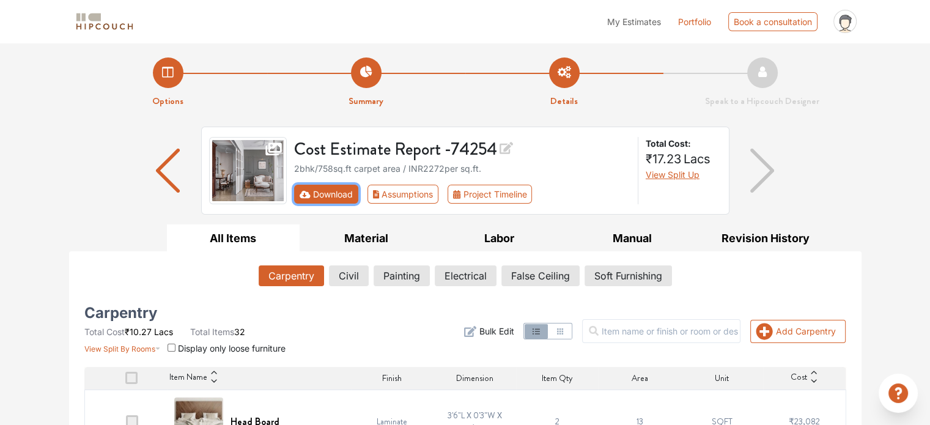
click at [326, 200] on button "Download" at bounding box center [326, 194] width 64 height 19
drag, startPoint x: 925, startPoint y: 70, endPoint x: 920, endPoint y: 75, distance: 6.5
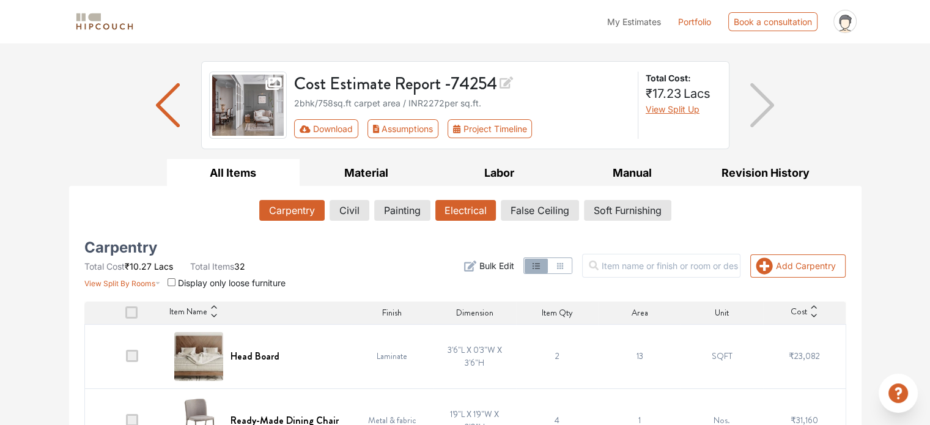
scroll to position [61, 0]
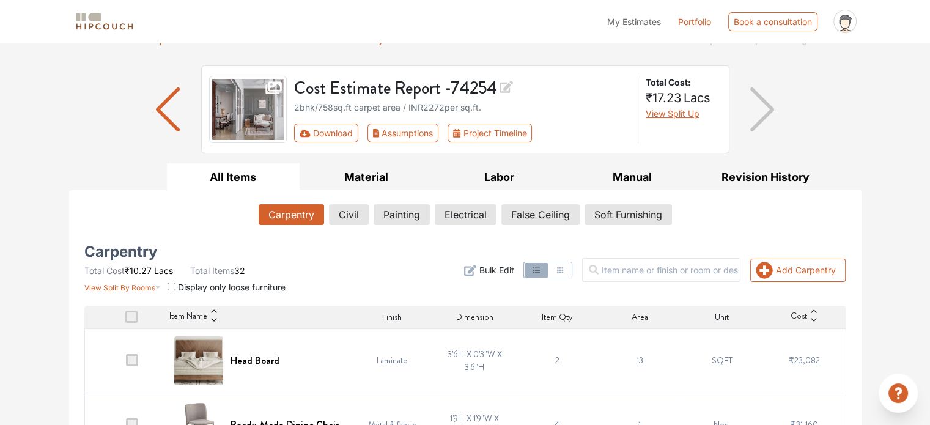
click at [476, 268] on icon "button" at bounding box center [470, 270] width 12 height 12
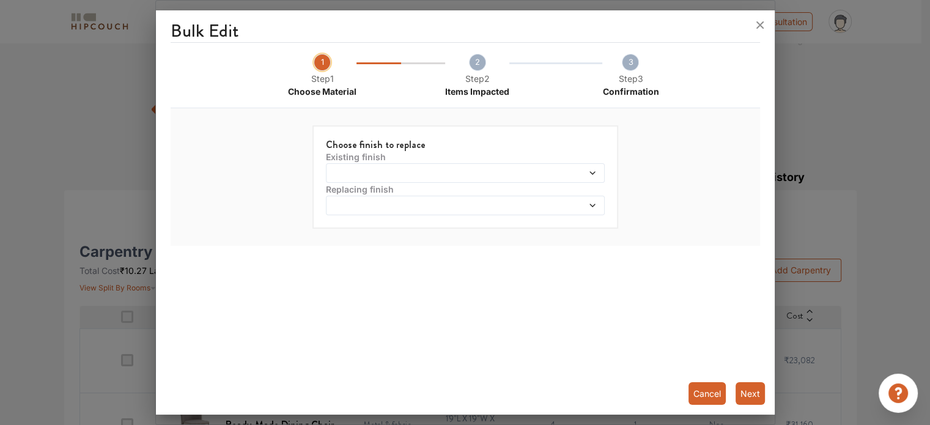
click at [372, 176] on span at bounding box center [429, 173] width 201 height 9
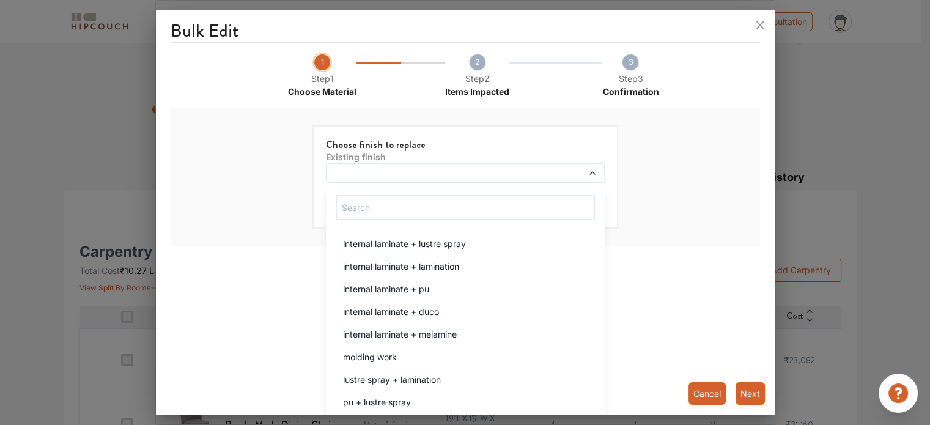
click at [372, 176] on span at bounding box center [429, 173] width 201 height 9
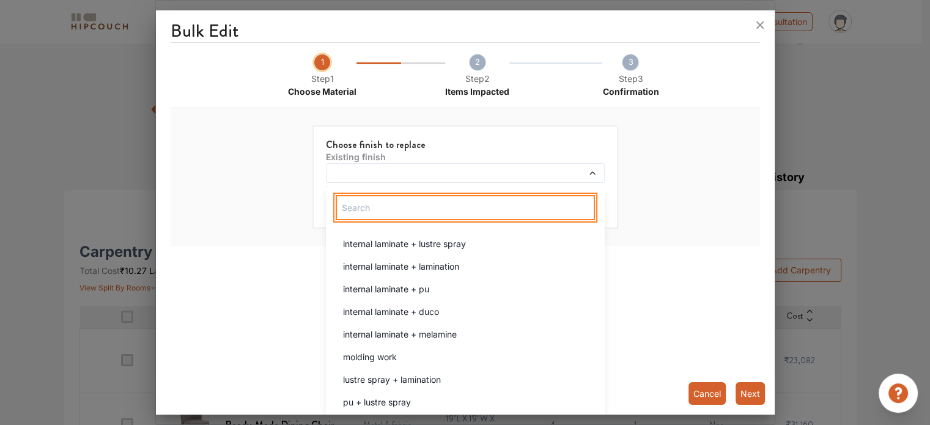
click at [364, 208] on input "text" at bounding box center [465, 207] width 259 height 25
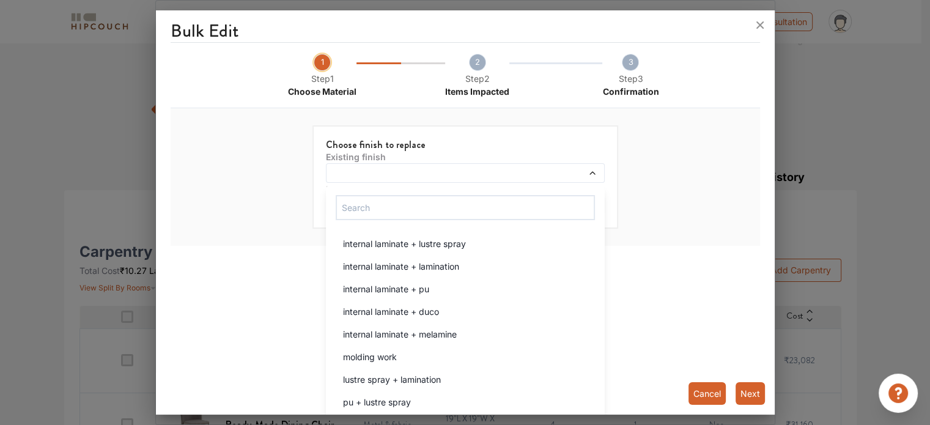
click at [671, 215] on div "Choose finish to replace Existing finish internal laminate + lustre spray inter…" at bounding box center [465, 177] width 565 height 128
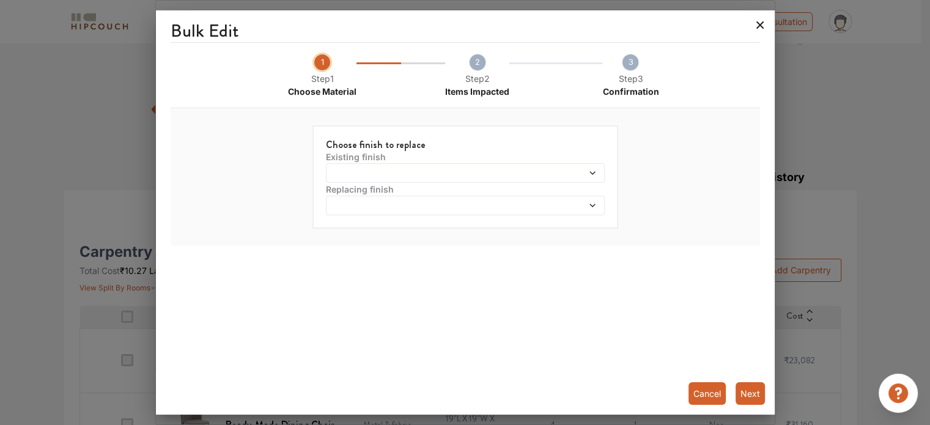
click at [756, 23] on icon at bounding box center [760, 25] width 20 height 20
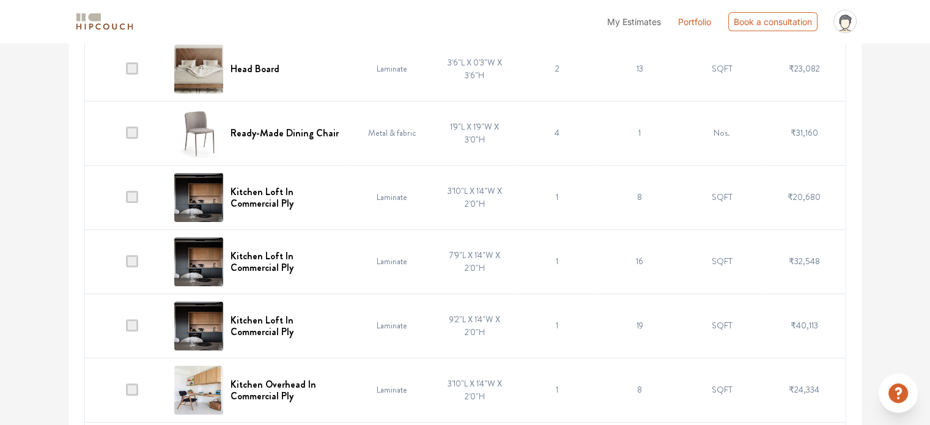
scroll to position [245, 0]
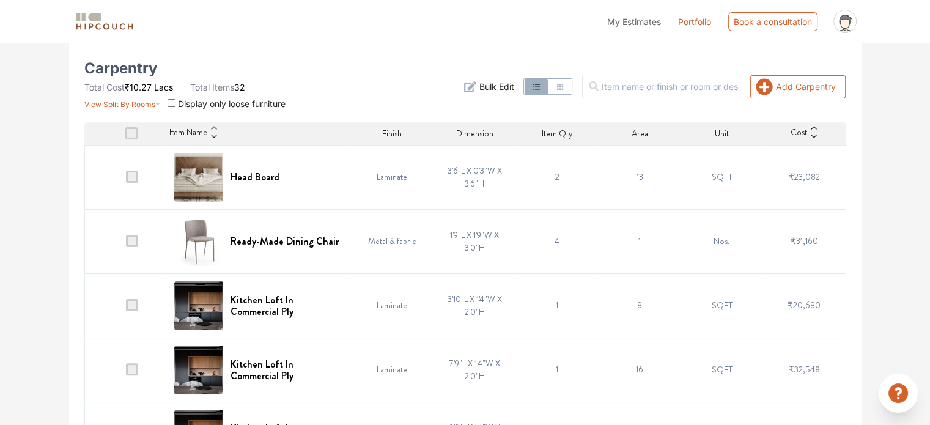
click at [490, 175] on td "3'6"L X 0'3"W X 3'6"H" at bounding box center [474, 177] width 83 height 64
click at [478, 173] on td "3'6"L X 0'3"W X 3'6"H" at bounding box center [474, 177] width 83 height 64
click at [440, 166] on td "3'6"L X 0'3"W X 3'6"H" at bounding box center [474, 177] width 83 height 64
click at [451, 167] on td "3'6"L X 0'3"W X 3'6"H" at bounding box center [474, 177] width 83 height 64
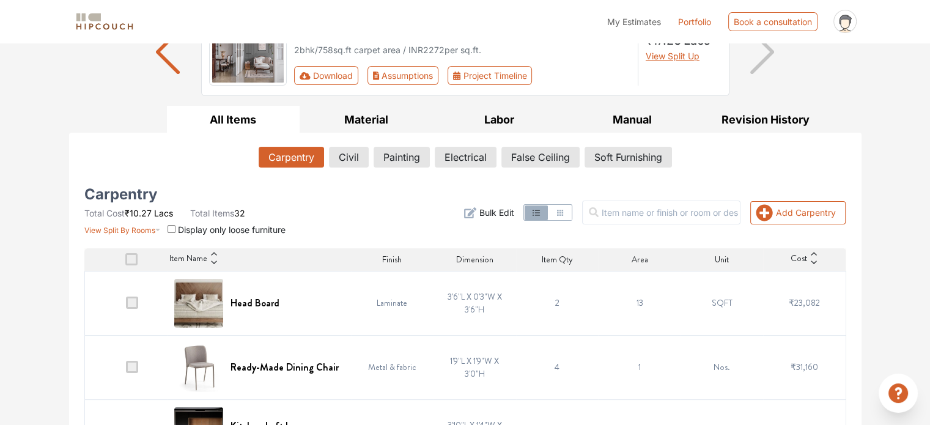
scroll to position [183, 0]
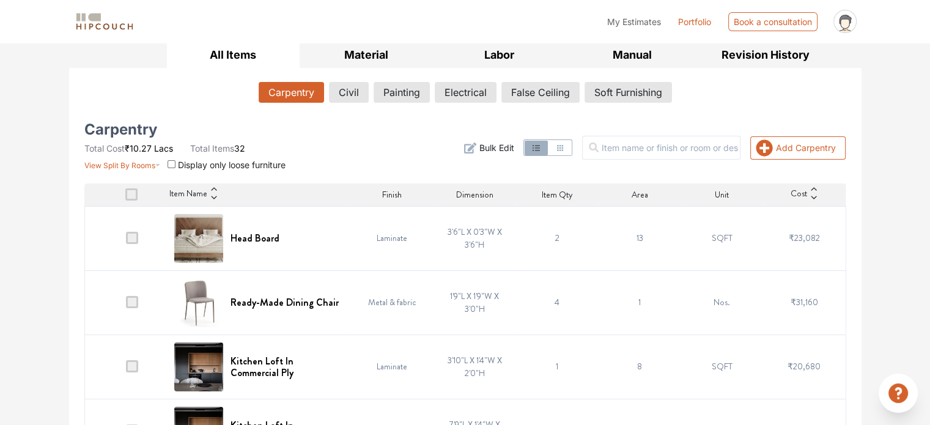
click at [127, 237] on span at bounding box center [132, 238] width 12 height 12
click at [126, 241] on input "checkbox" at bounding box center [126, 241] width 0 height 0
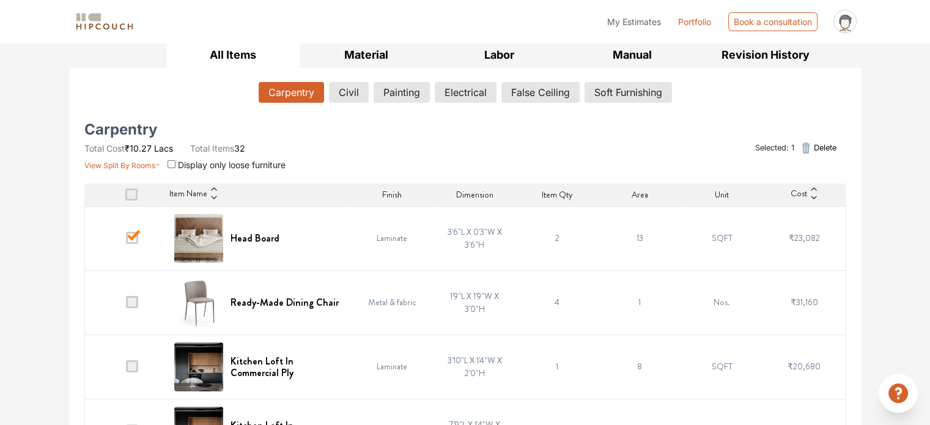
click at [128, 238] on span at bounding box center [132, 238] width 12 height 12
click at [126, 241] on input "checkbox" at bounding box center [126, 241] width 0 height 0
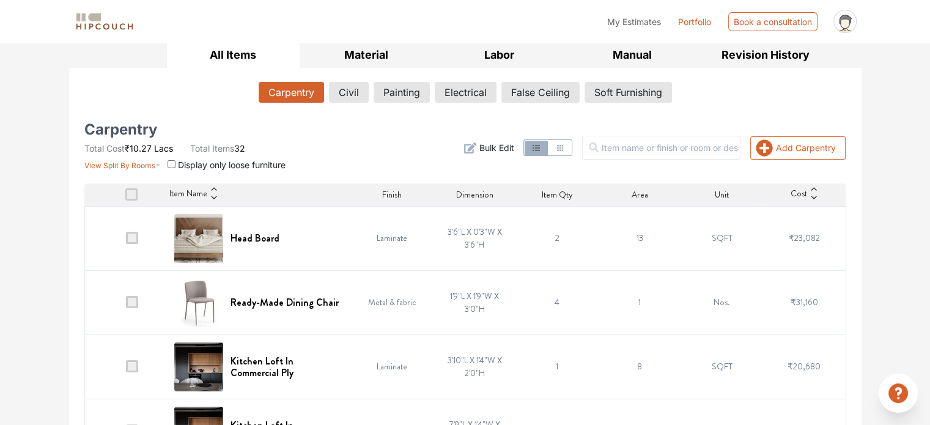
click at [128, 238] on span at bounding box center [132, 238] width 12 height 12
click at [126, 241] on input "checkbox" at bounding box center [126, 241] width 0 height 0
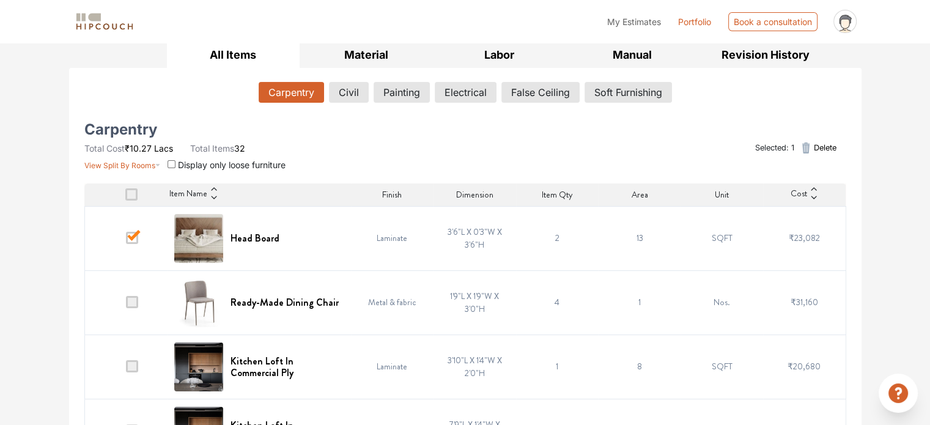
click at [128, 238] on span at bounding box center [132, 238] width 12 height 12
click at [126, 241] on input "checkbox" at bounding box center [126, 241] width 0 height 0
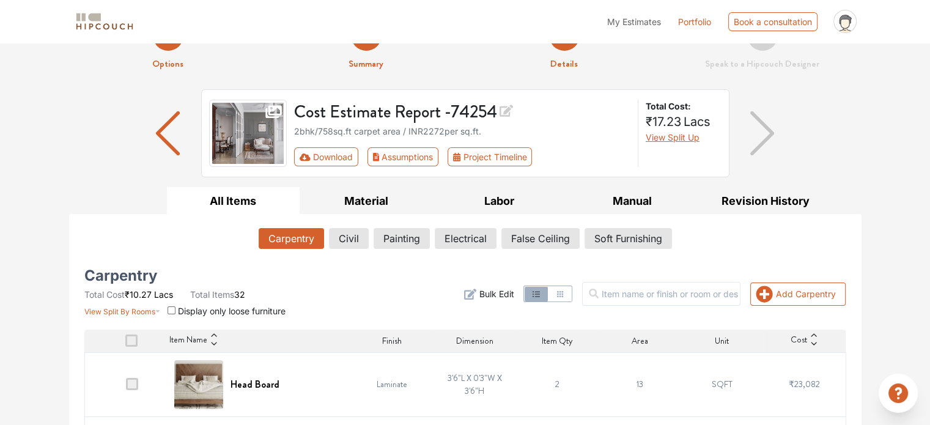
scroll to position [0, 0]
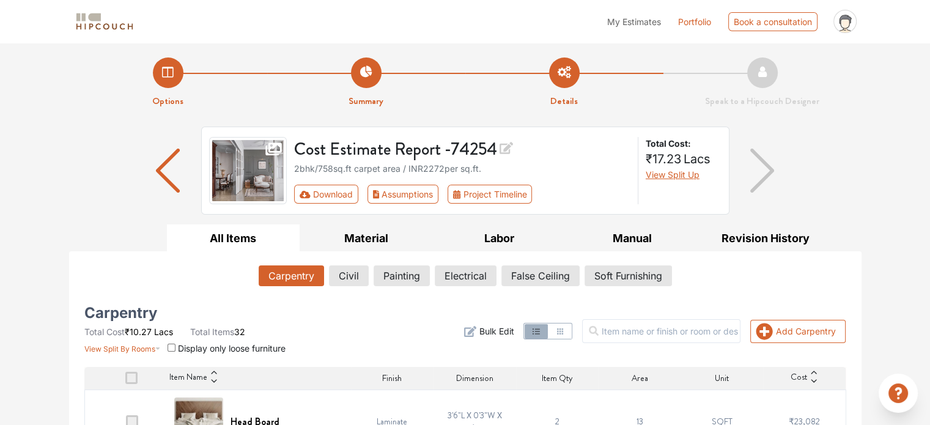
click at [506, 149] on icon at bounding box center [505, 147] width 13 height 17
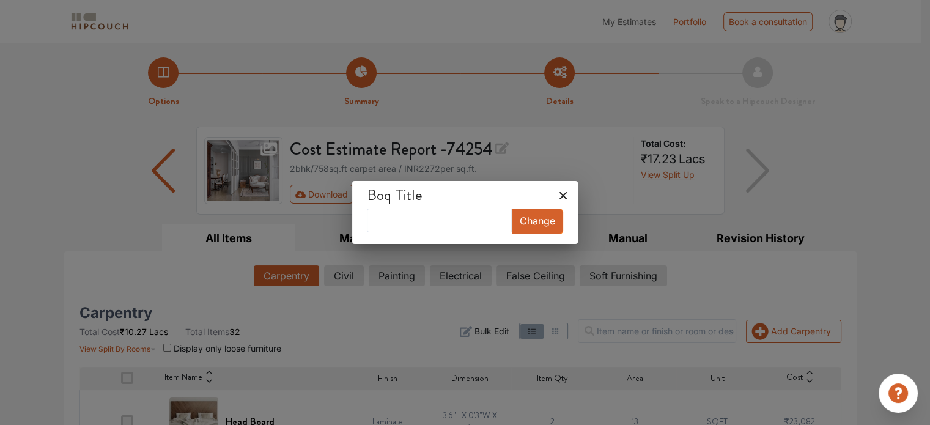
click at [553, 193] on icon at bounding box center [563, 196] width 20 height 20
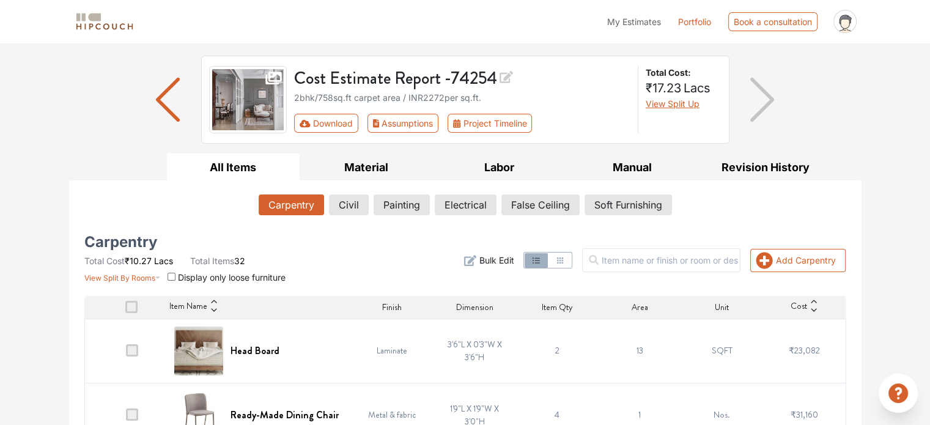
scroll to position [122, 0]
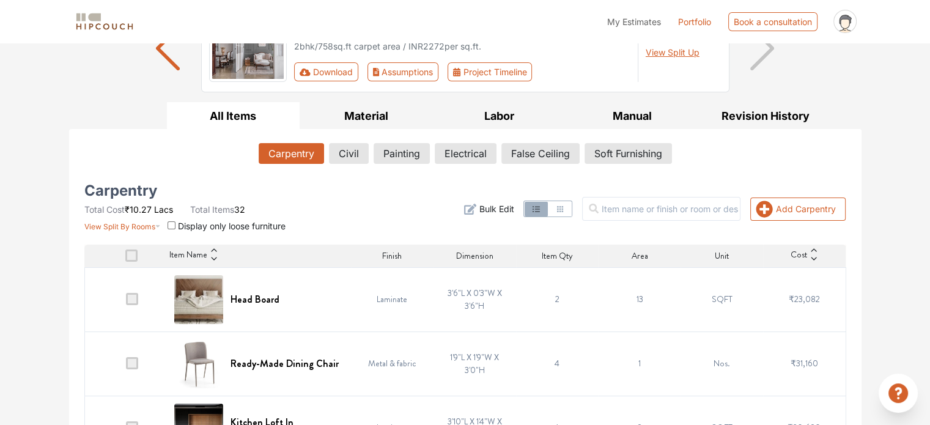
click at [513, 207] on span "Bulk Edit" at bounding box center [496, 208] width 35 height 13
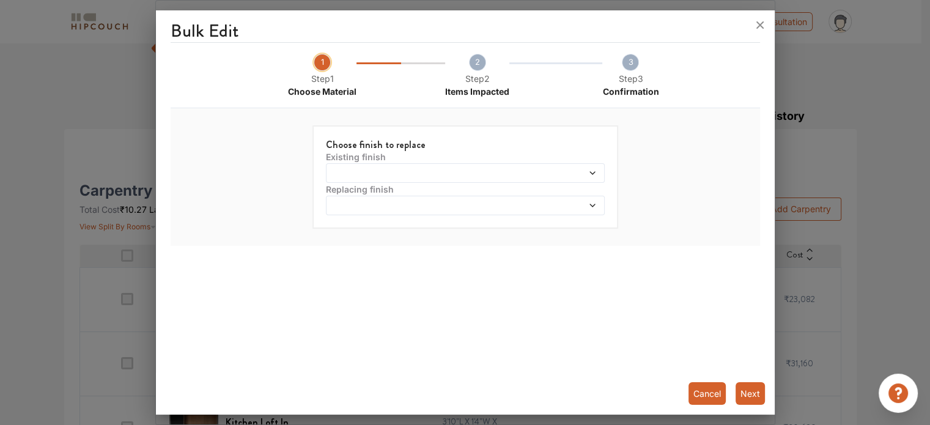
click at [513, 180] on div at bounding box center [465, 173] width 279 height 20
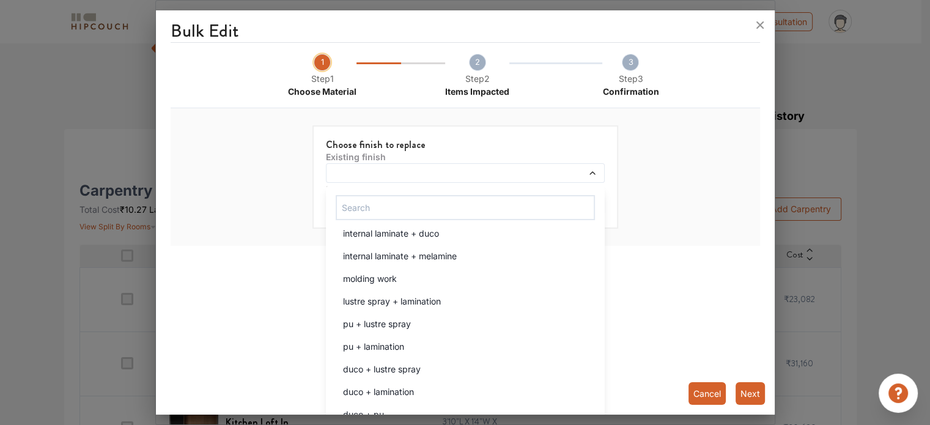
scroll to position [0, 0]
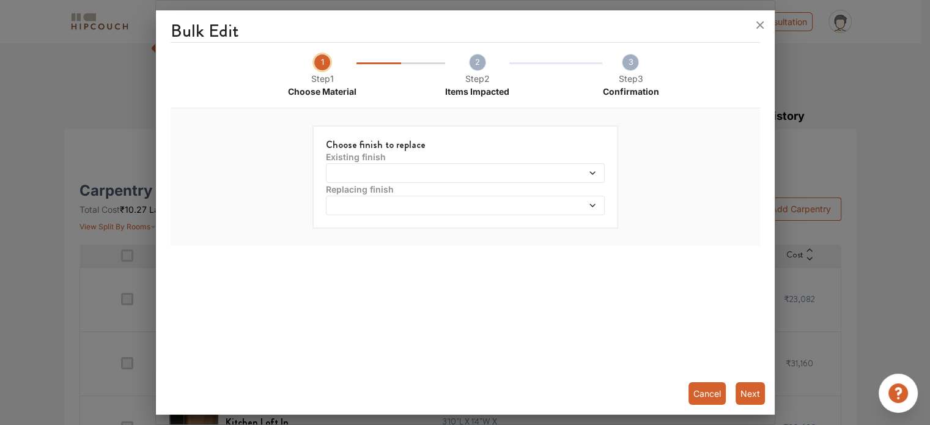
click at [628, 166] on div "Choose finish to replace Existing finish Replacing finish Cancel Next" at bounding box center [465, 177] width 565 height 128
click at [572, 199] on div at bounding box center [465, 206] width 279 height 20
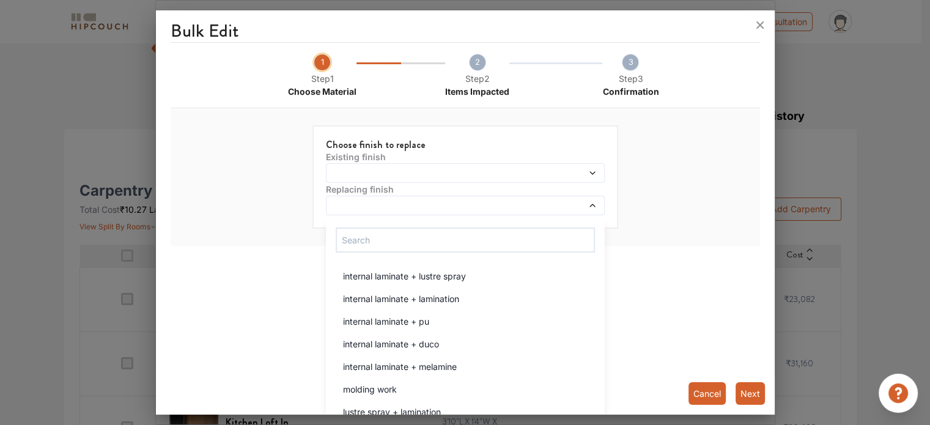
click at [572, 199] on div at bounding box center [465, 206] width 279 height 20
click at [677, 197] on div "Choose finish to replace Existing finish Replacing finish internal laminate + l…" at bounding box center [465, 177] width 565 height 128
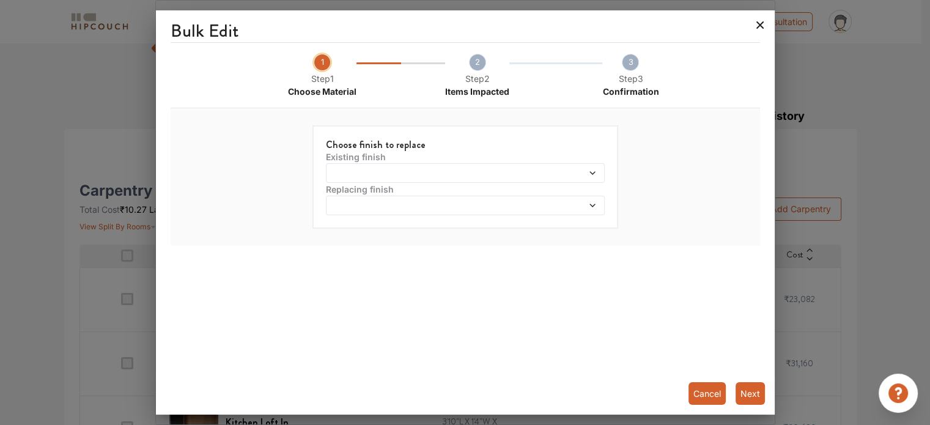
click at [754, 28] on icon at bounding box center [760, 25] width 20 height 20
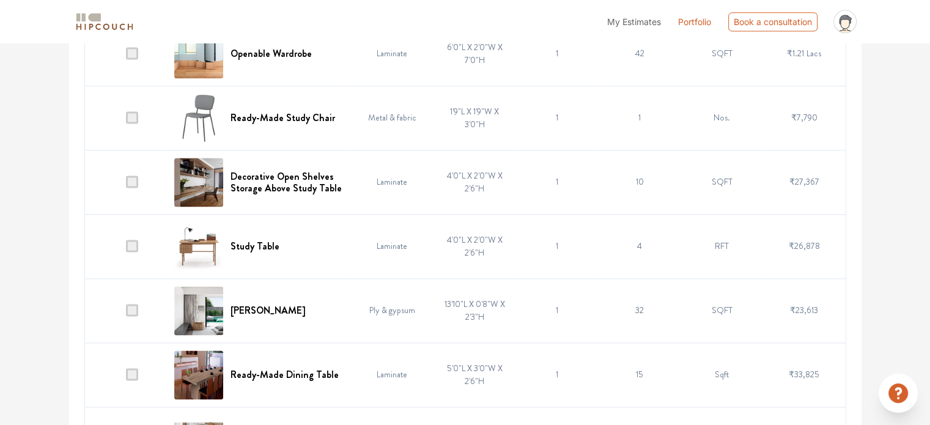
scroll to position [1773, 0]
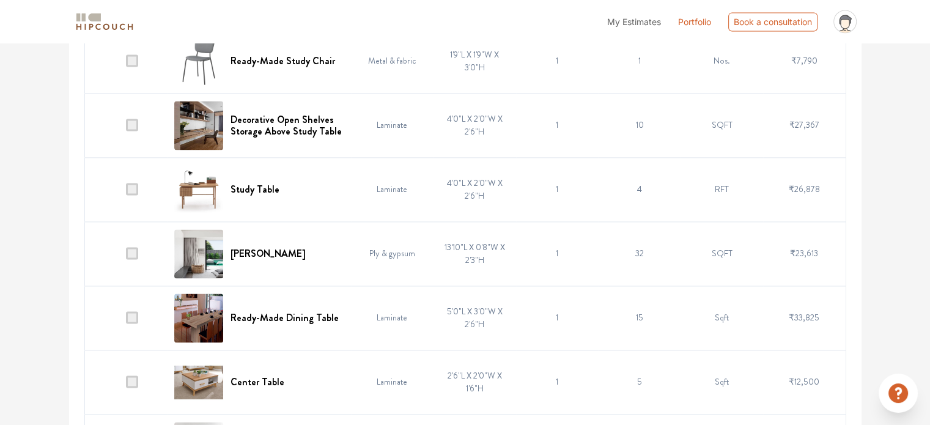
click at [137, 189] on span at bounding box center [132, 189] width 12 height 12
click at [126, 192] on input "checkbox" at bounding box center [126, 192] width 0 height 0
click at [136, 185] on span at bounding box center [132, 189] width 12 height 12
click at [126, 192] on input "checkbox" at bounding box center [126, 192] width 0 height 0
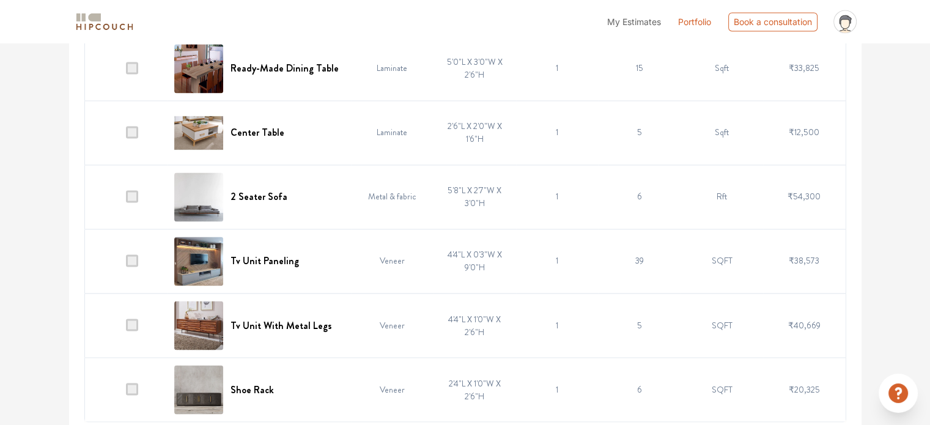
scroll to position [2023, 0]
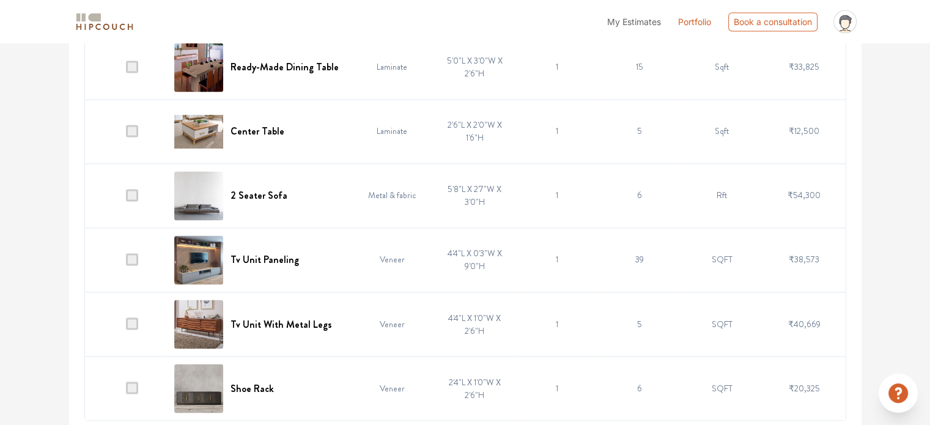
click at [374, 250] on td "Veneer" at bounding box center [392, 259] width 83 height 64
click at [127, 256] on span at bounding box center [132, 259] width 12 height 12
click at [126, 262] on input "checkbox" at bounding box center [126, 262] width 0 height 0
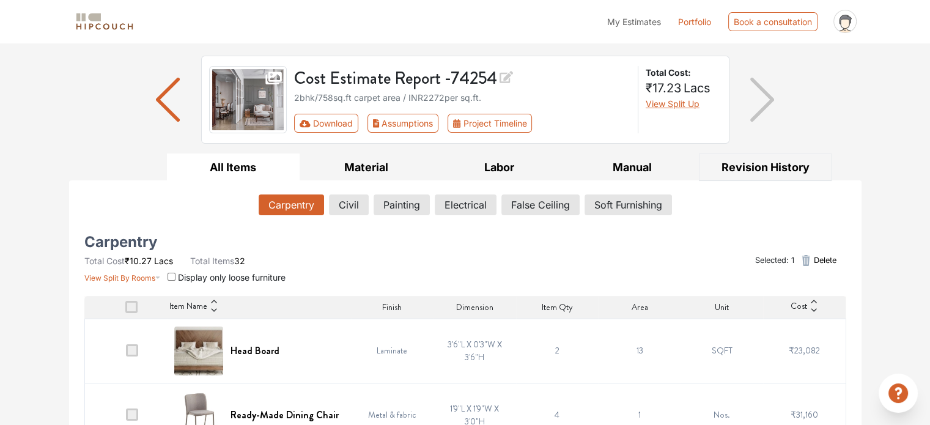
scroll to position [61, 0]
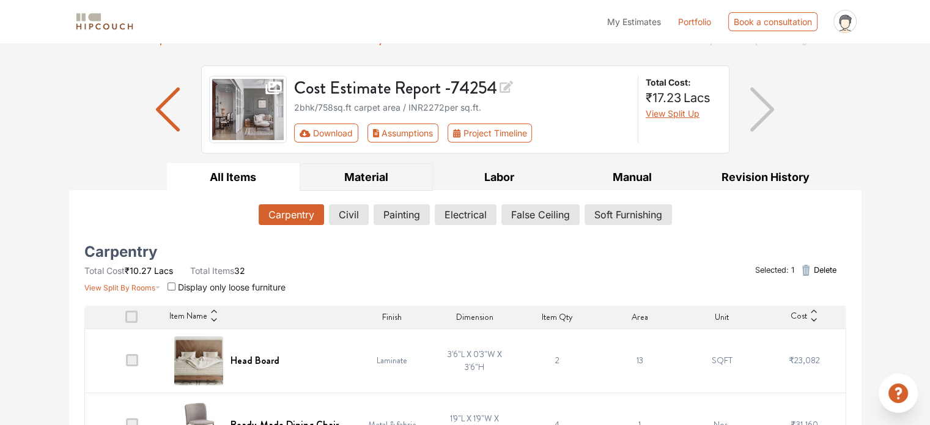
click at [364, 172] on button "Material" at bounding box center [366, 177] width 133 height 28
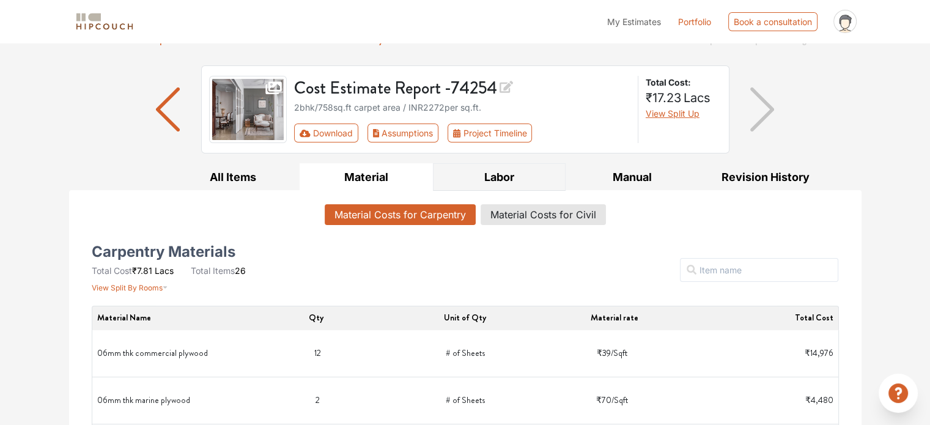
click at [472, 178] on button "Labor" at bounding box center [499, 177] width 133 height 28
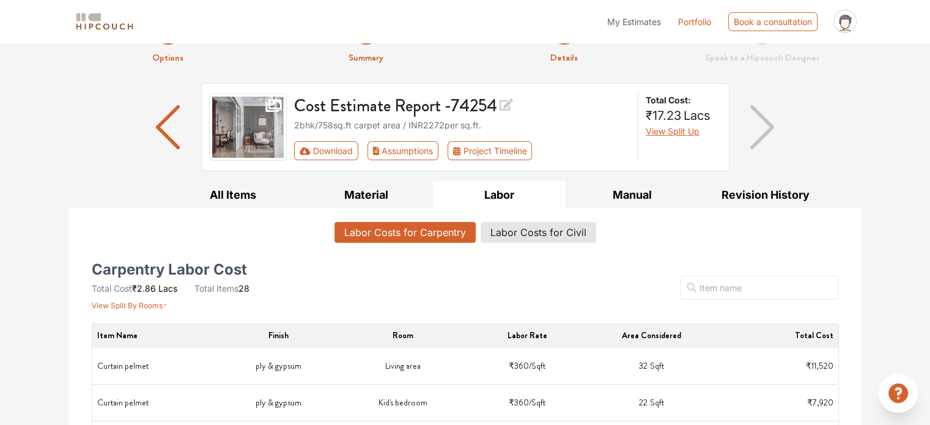
scroll to position [0, 0]
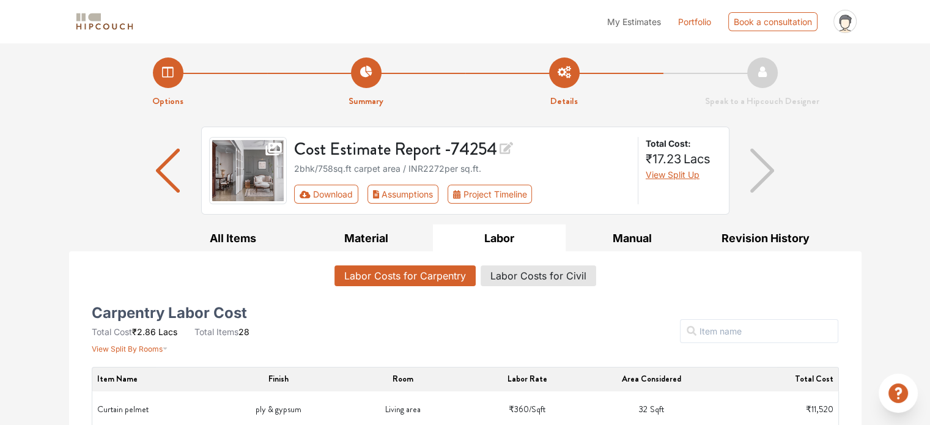
click at [748, 176] on div at bounding box center [762, 171] width 66 height 88
click at [761, 175] on img "button" at bounding box center [762, 171] width 24 height 44
click at [672, 242] on button "Manual" at bounding box center [631, 238] width 133 height 28
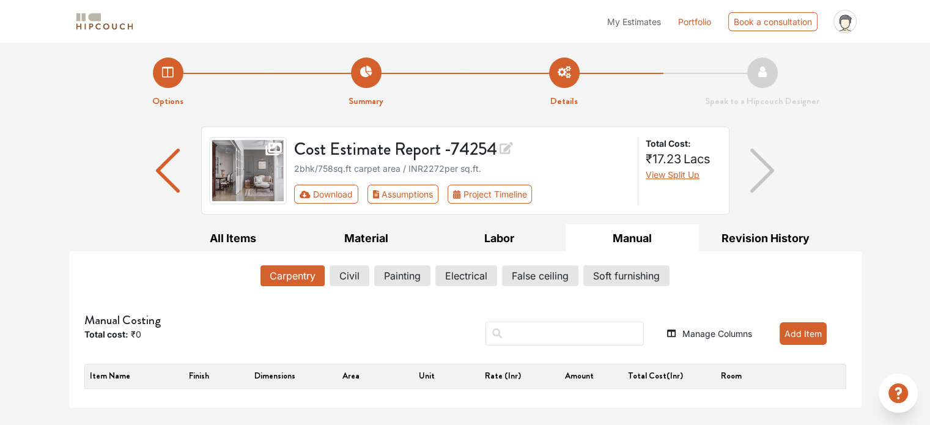
click at [295, 277] on button "Carpentry" at bounding box center [292, 275] width 64 height 21
click at [355, 276] on button "Civil" at bounding box center [350, 275] width 39 height 21
click at [300, 277] on button "Carpentry" at bounding box center [292, 275] width 64 height 21
click at [696, 333] on button "Manage Columns" at bounding box center [709, 333] width 84 height 13
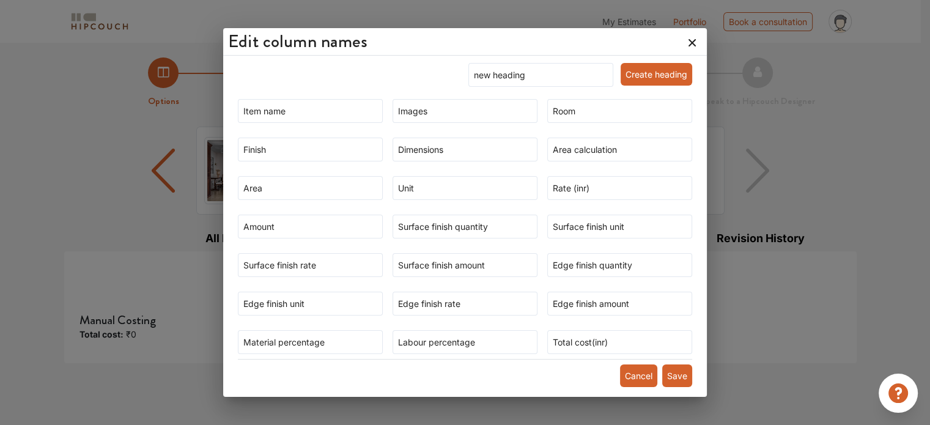
click at [682, 43] on icon at bounding box center [692, 43] width 20 height 20
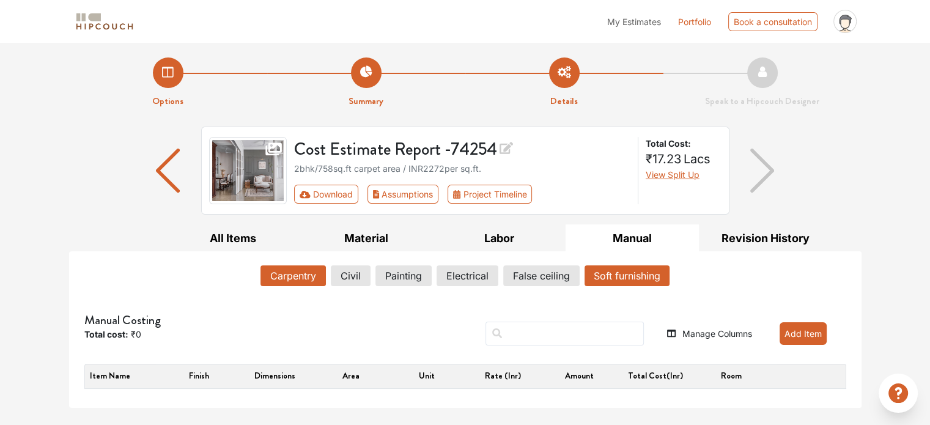
click at [616, 278] on button "Soft furnishing" at bounding box center [626, 275] width 85 height 21
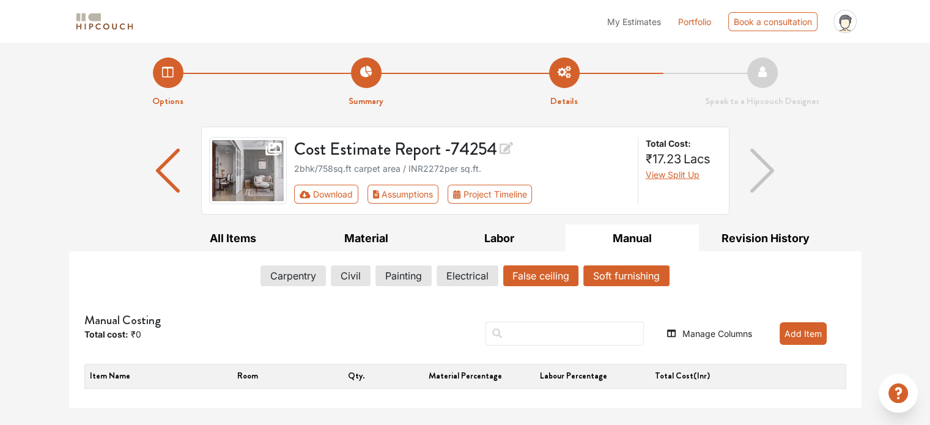
click at [547, 276] on button "False ceiling" at bounding box center [540, 275] width 75 height 21
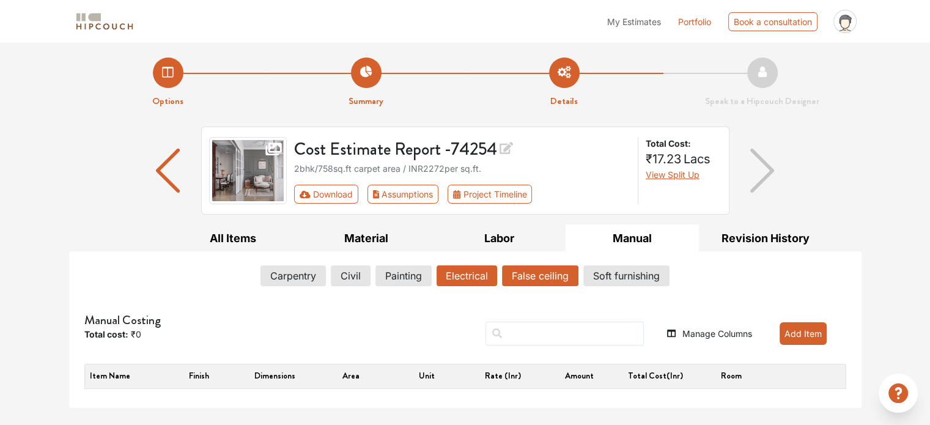
click at [444, 280] on button "Electrical" at bounding box center [466, 275] width 61 height 21
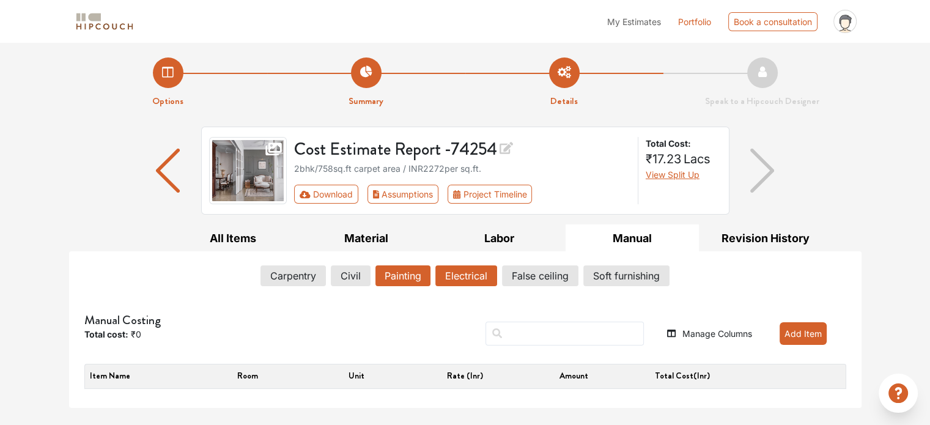
click at [405, 273] on button "Painting" at bounding box center [402, 275] width 55 height 21
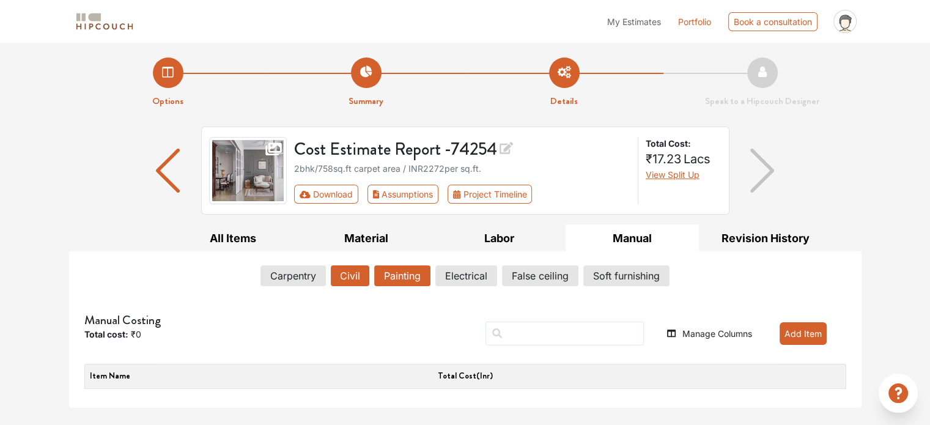
click at [349, 270] on button "Civil" at bounding box center [350, 275] width 39 height 21
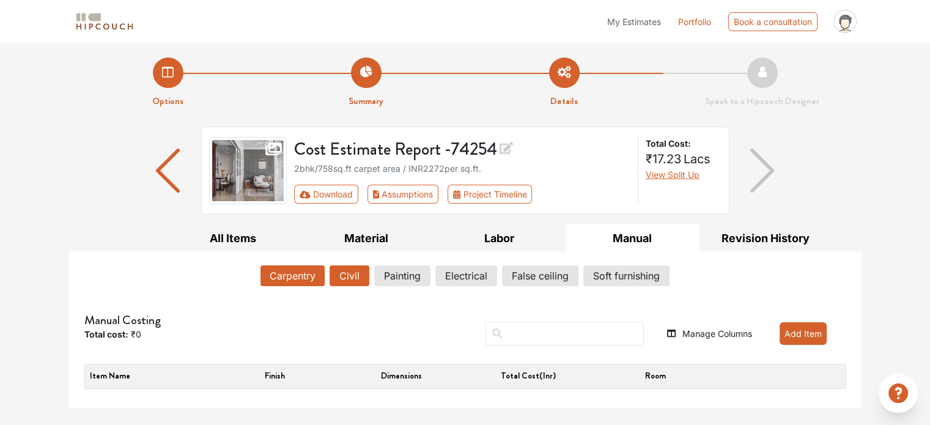
click at [295, 276] on button "Carpentry" at bounding box center [292, 275] width 64 height 21
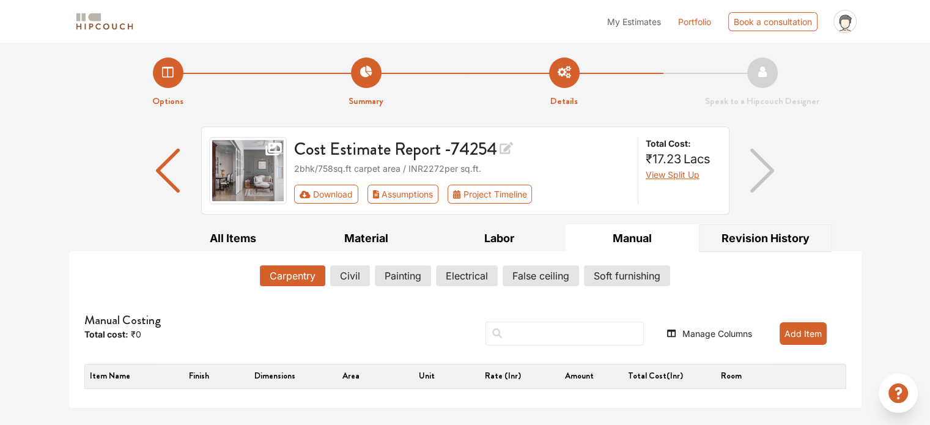
click at [772, 237] on button "Revision History" at bounding box center [765, 238] width 133 height 28
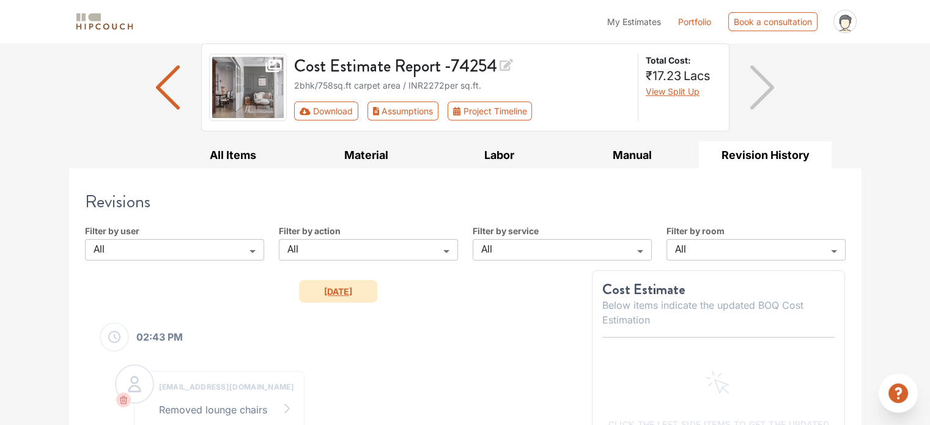
scroll to position [122, 0]
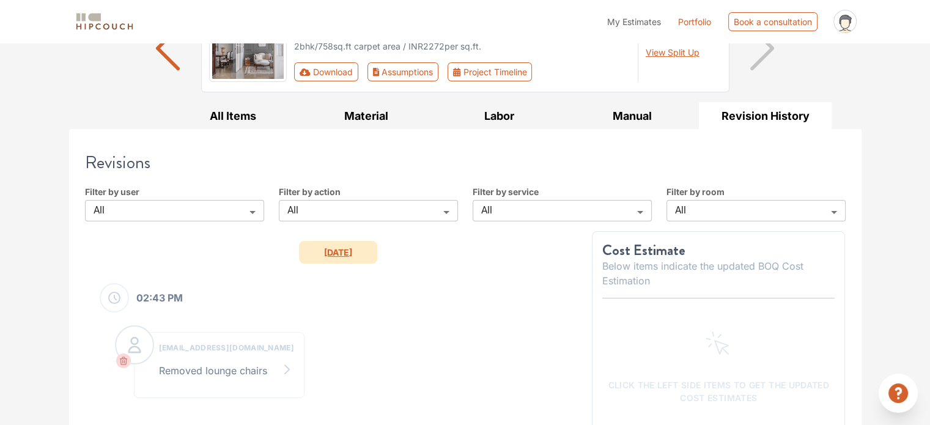
click at [163, 200] on div "Filter by user All All ​" at bounding box center [175, 203] width 194 height 36
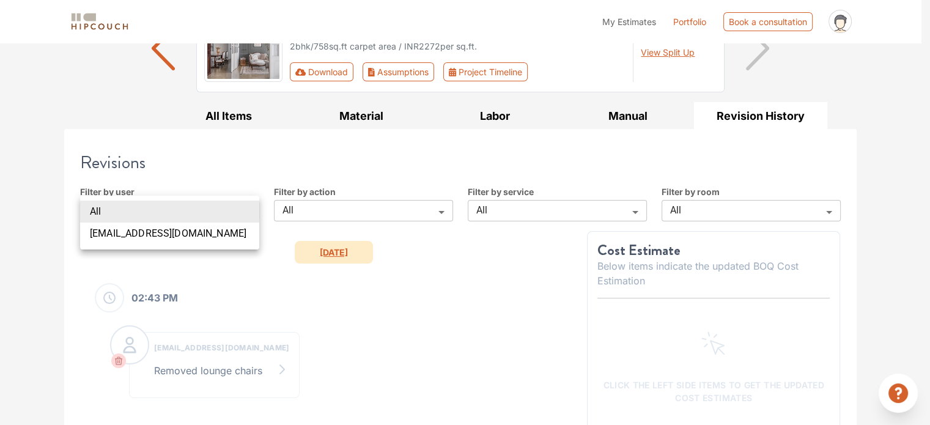
click at [178, 215] on body "My Estimates Portfolio Book a consultation profile pic Upload Boq Logout Option…" at bounding box center [465, 90] width 930 height 425
click at [178, 215] on li "All" at bounding box center [169, 211] width 179 height 22
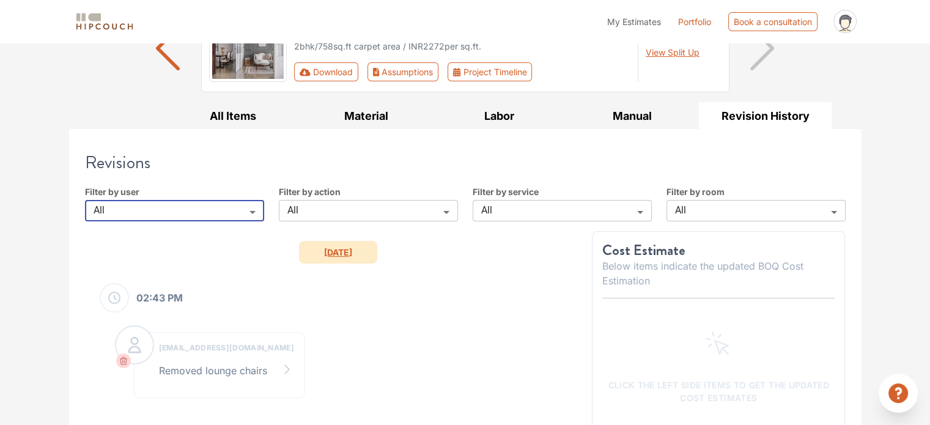
click at [413, 219] on body "My Estimates Portfolio Book a consultation profile pic Upload Boq Logout Option…" at bounding box center [465, 90] width 930 height 425
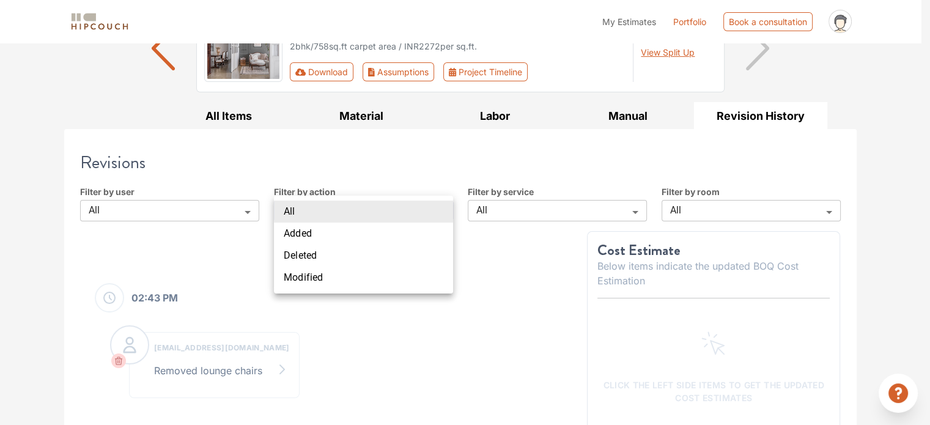
click at [414, 212] on li "All" at bounding box center [363, 211] width 179 height 22
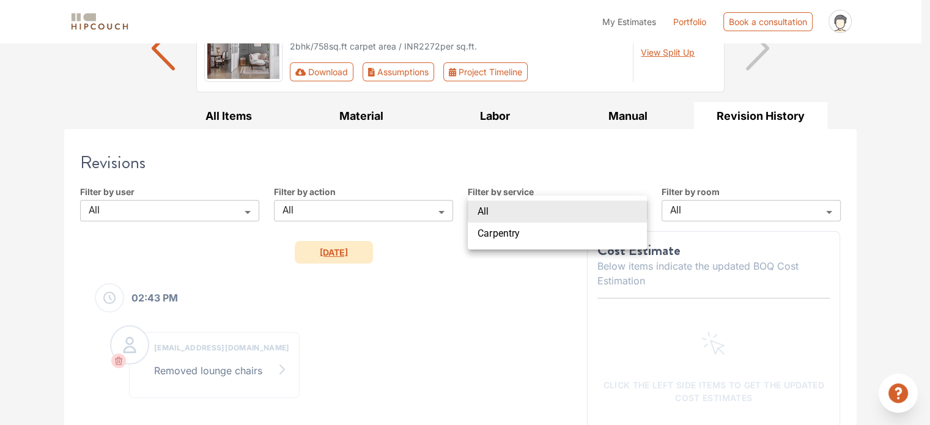
click at [540, 213] on body "My Estimates Portfolio Book a consultation profile pic Upload Boq Logout Option…" at bounding box center [465, 90] width 930 height 425
click at [527, 158] on div at bounding box center [465, 212] width 930 height 425
click at [553, 210] on body "My Estimates Portfolio Book a consultation profile pic Upload Boq Logout Option…" at bounding box center [465, 90] width 930 height 425
click at [517, 287] on div at bounding box center [465, 212] width 930 height 425
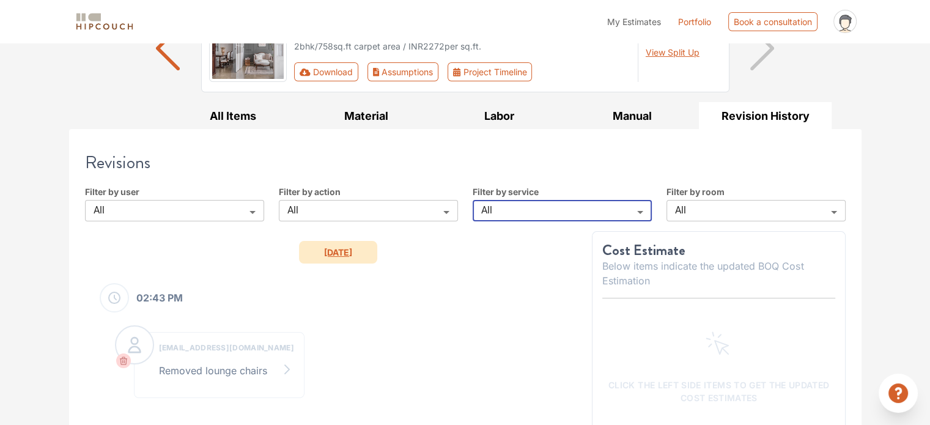
click at [539, 219] on body "My Estimates Portfolio Book a consultation profile pic Upload Boq Logout Option…" at bounding box center [465, 90] width 930 height 425
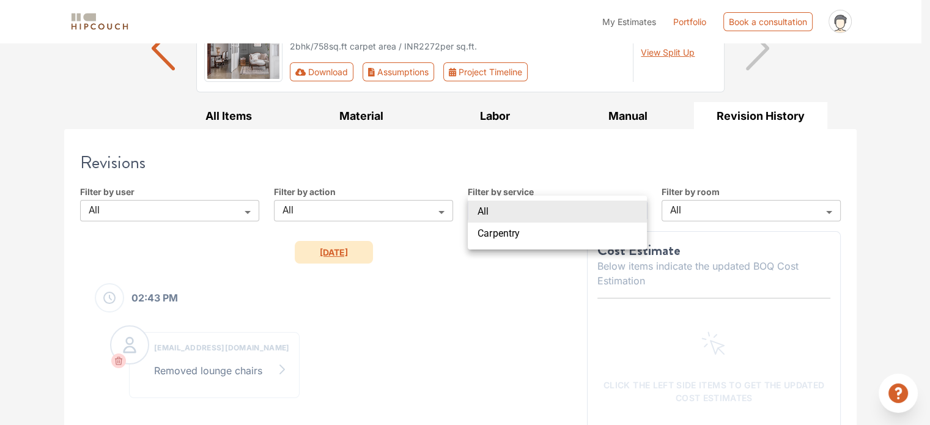
click at [550, 156] on div at bounding box center [465, 212] width 930 height 425
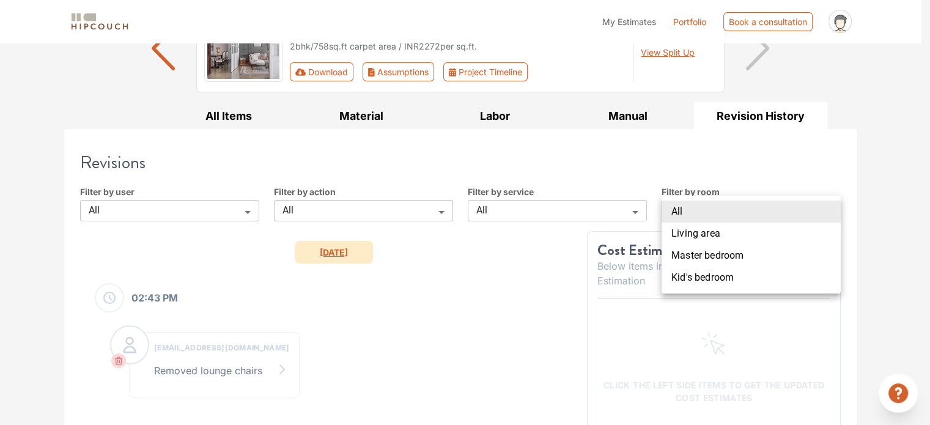
click at [716, 205] on body "My Estimates Portfolio Book a consultation profile pic Upload Boq Logout Option…" at bounding box center [465, 90] width 930 height 425
click at [653, 175] on div at bounding box center [465, 212] width 930 height 425
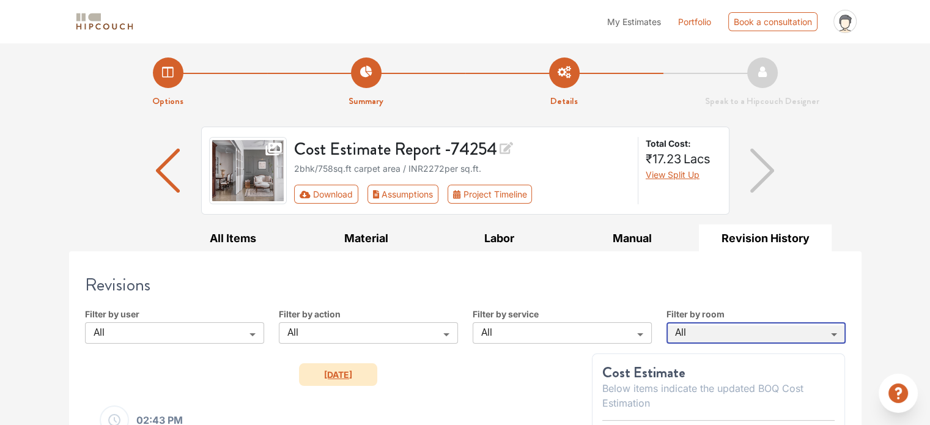
scroll to position [183, 0]
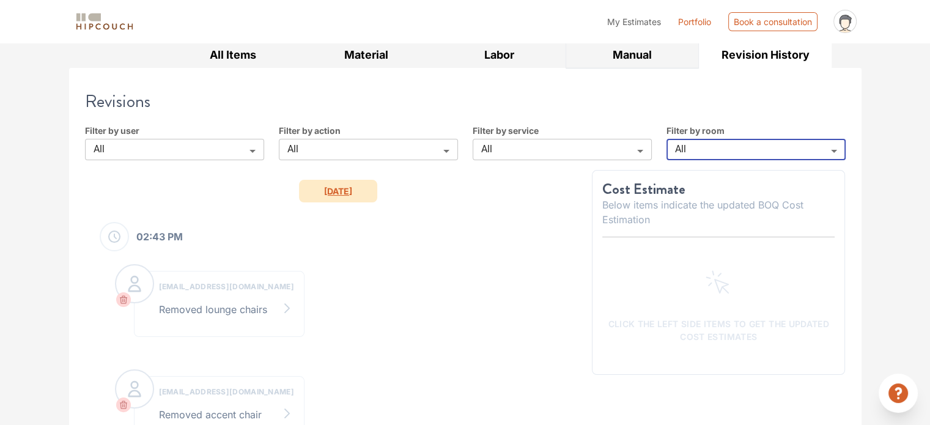
click at [626, 65] on button "Manual" at bounding box center [631, 55] width 133 height 28
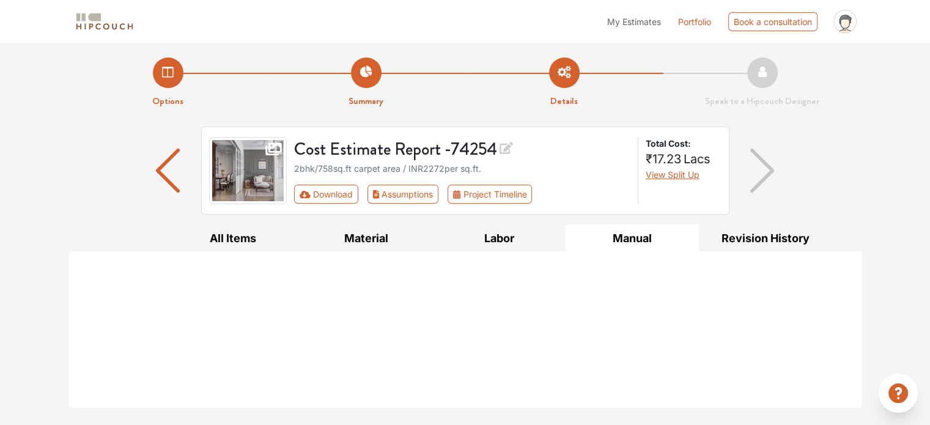
scroll to position [0, 0]
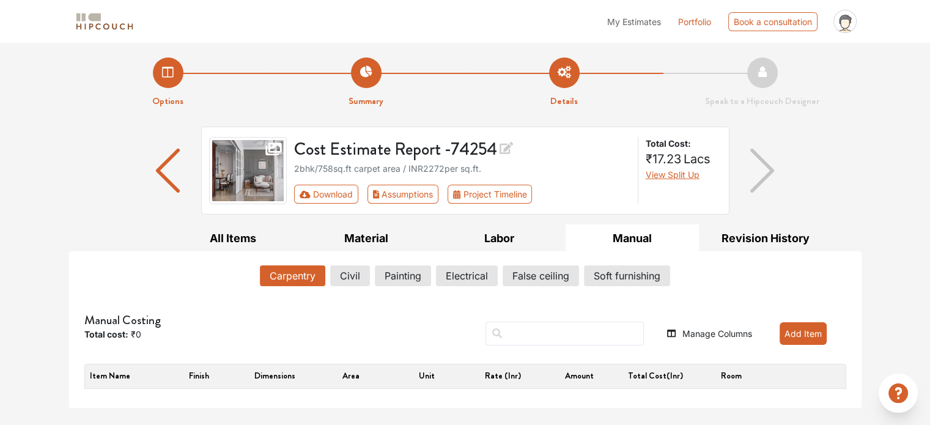
click at [114, 378] on th "Item name" at bounding box center [123, 375] width 76 height 23
click at [234, 378] on th "Finish" at bounding box center [199, 375] width 76 height 23
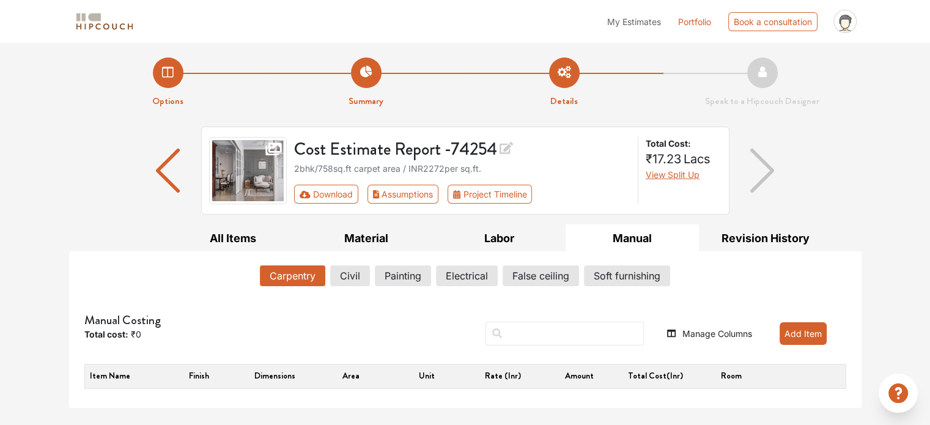
click at [284, 381] on th "Dimensions" at bounding box center [275, 375] width 76 height 23
click at [132, 338] on div "Manual Costing Total cost: ₹0" at bounding box center [217, 333] width 267 height 41
click at [369, 232] on button "Material" at bounding box center [366, 238] width 133 height 28
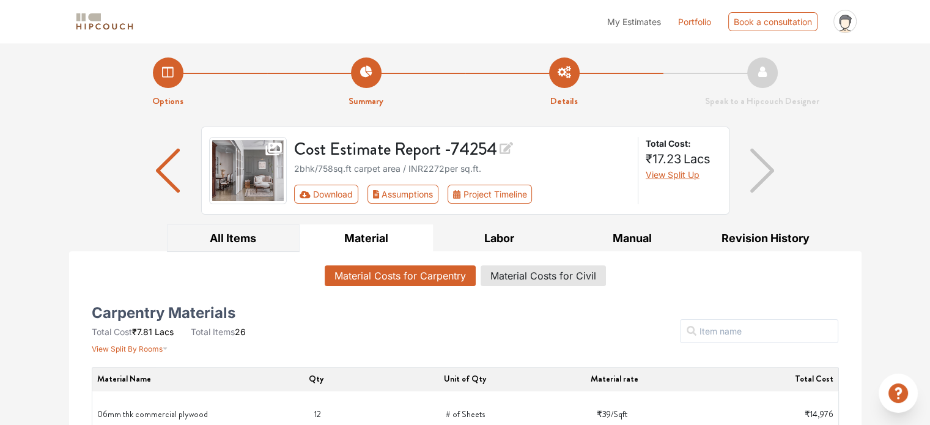
click at [246, 241] on button "All Items" at bounding box center [233, 238] width 133 height 28
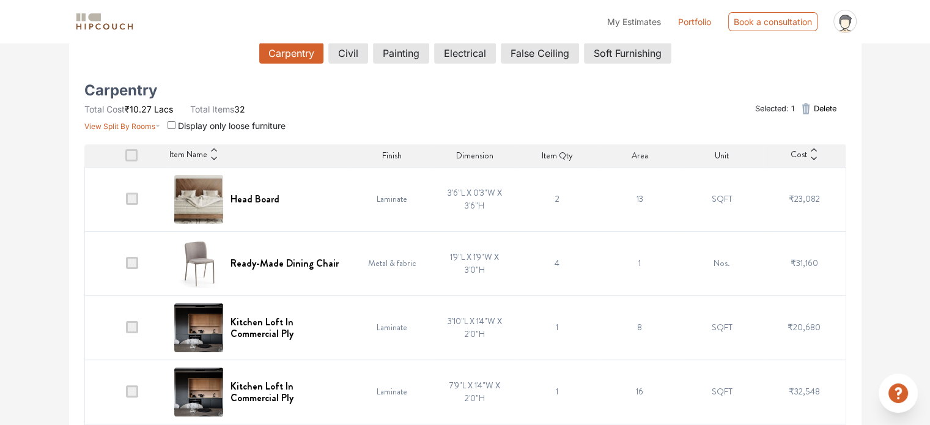
scroll to position [245, 0]
